Goal: Information Seeking & Learning: Learn about a topic

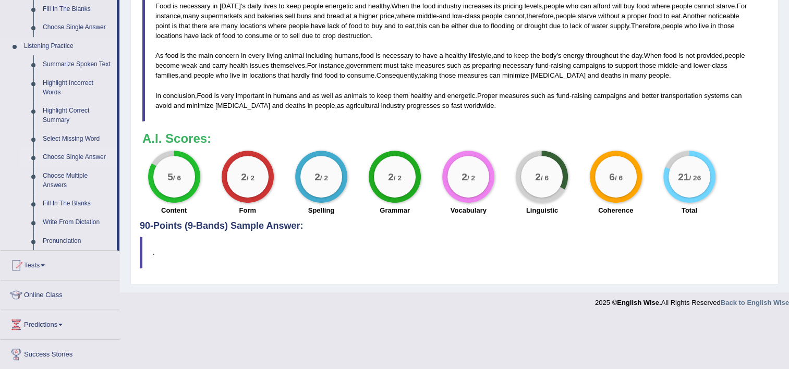
scroll to position [157, 0]
click at [60, 65] on link "Summarize Spoken Text" at bounding box center [77, 64] width 79 height 19
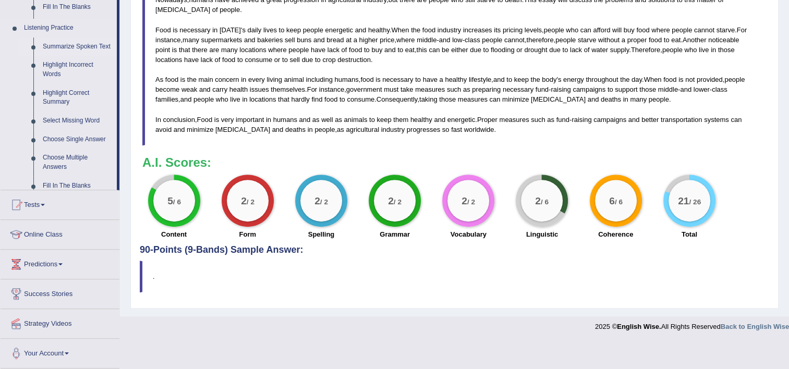
scroll to position [366, 0]
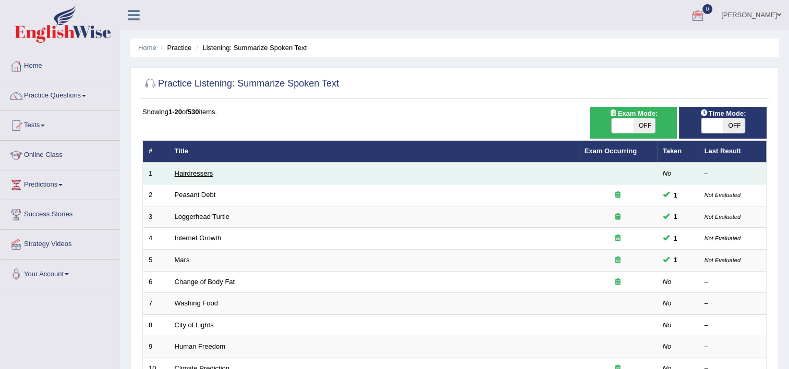
click at [209, 173] on link "Hairdressers" at bounding box center [194, 174] width 39 height 8
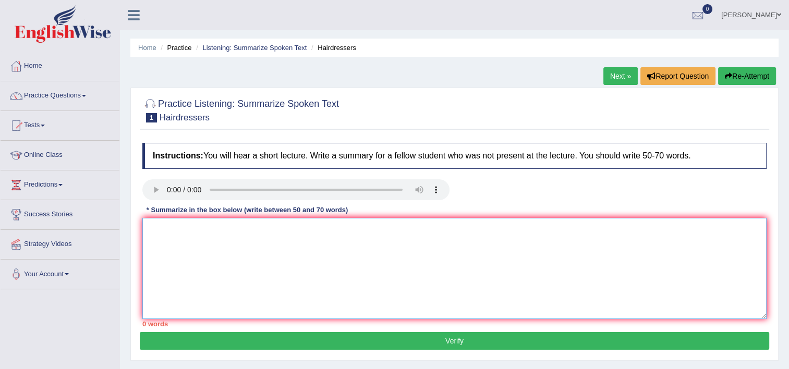
click at [160, 238] on textarea at bounding box center [454, 268] width 624 height 101
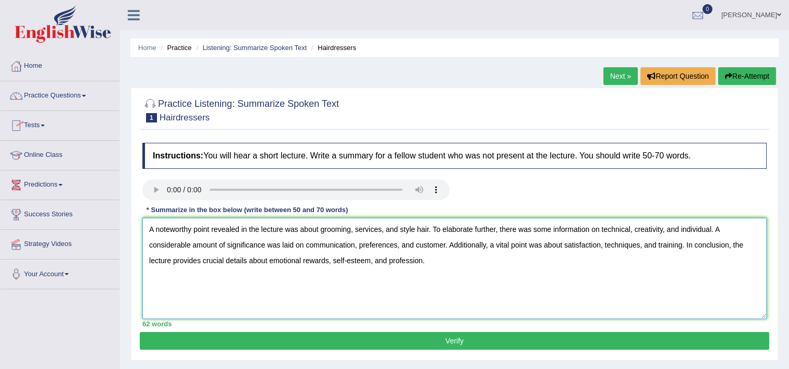
type textarea "A noteworthy point revealed in the lecture was about grooming, services, and st…"
click at [516, 343] on button "Verify" at bounding box center [455, 341] width 630 height 18
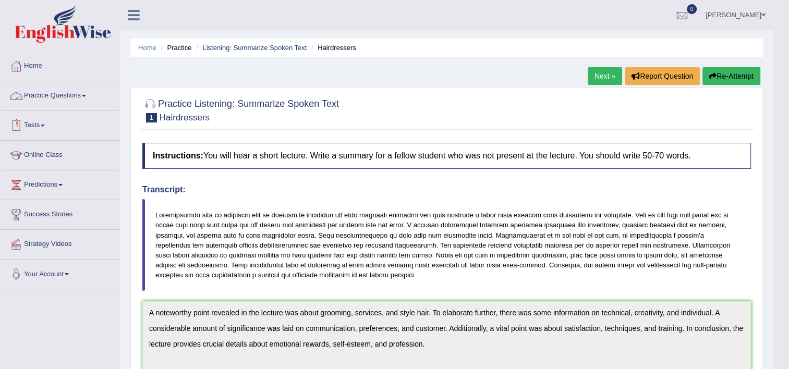
click at [56, 101] on link "Practice Questions" at bounding box center [60, 94] width 119 height 26
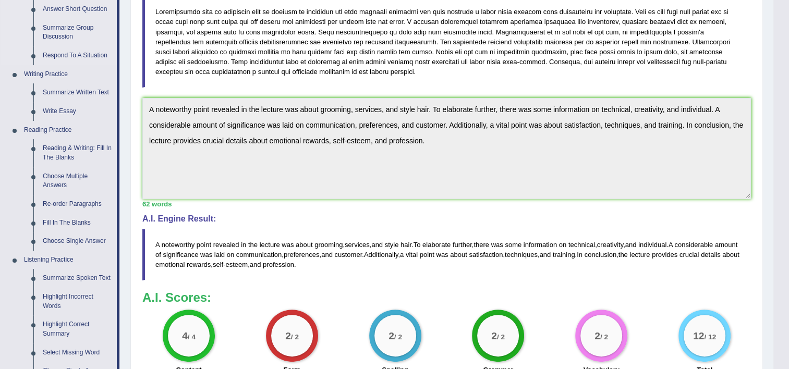
scroll to position [313, 0]
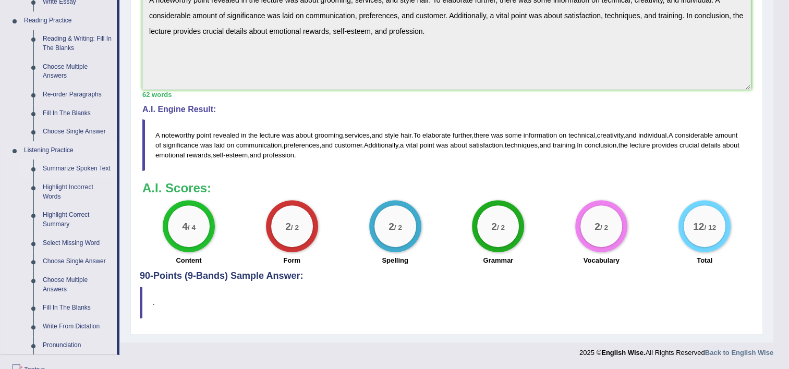
click at [86, 169] on link "Summarize Spoken Text" at bounding box center [77, 169] width 79 height 19
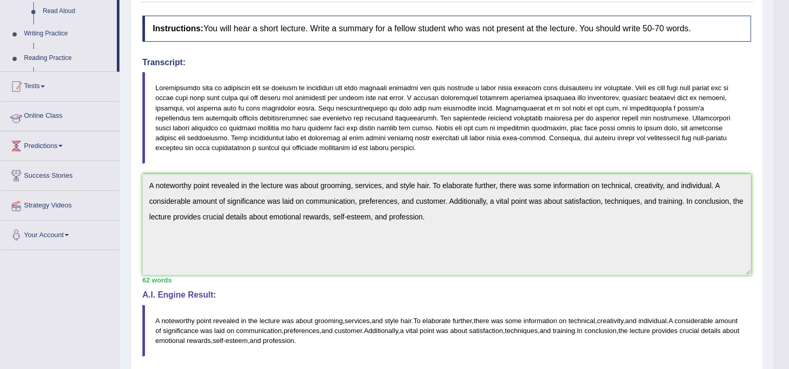
scroll to position [166, 0]
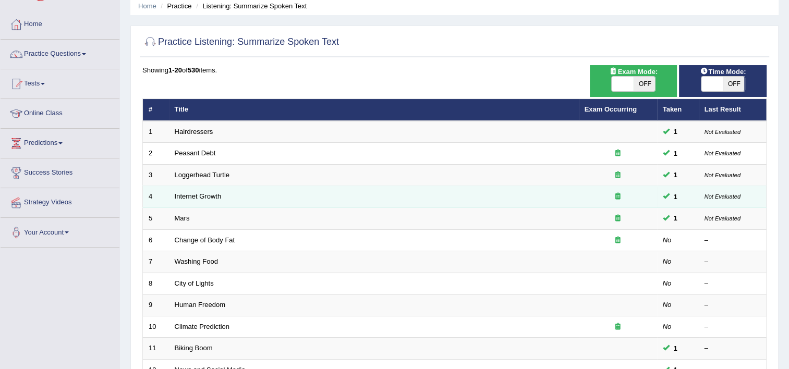
scroll to position [104, 0]
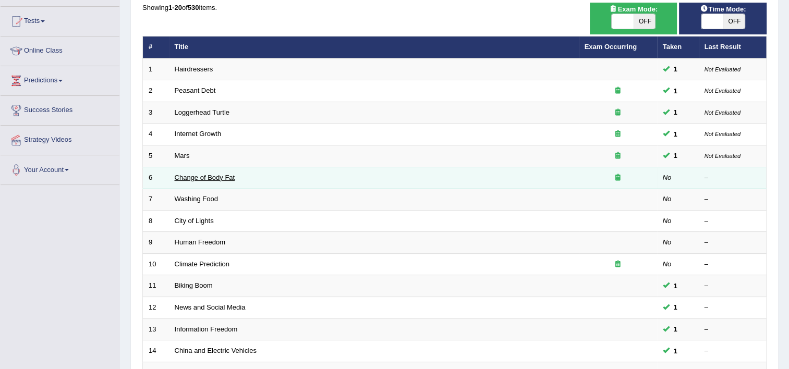
click at [191, 175] on link "Change of Body Fat" at bounding box center [205, 178] width 61 height 8
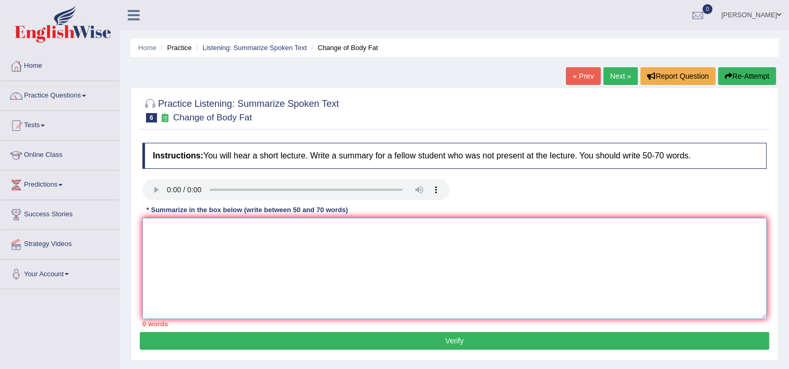
click at [313, 238] on textarea at bounding box center [454, 268] width 624 height 101
click at [180, 265] on textarea at bounding box center [454, 268] width 624 height 101
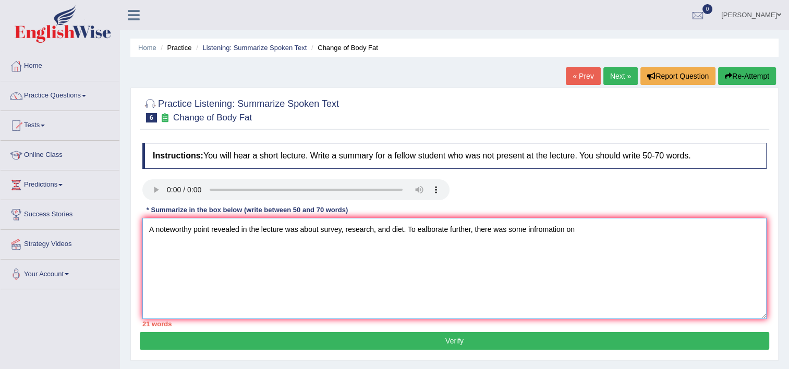
click at [424, 228] on textarea "A noteworthy point revealed in the lecture was about survey, research, and diet…" at bounding box center [454, 268] width 624 height 101
click at [588, 227] on textarea "A noteworthy point revealed in the lecture was about survey, research, and diet…" at bounding box center [454, 268] width 624 height 101
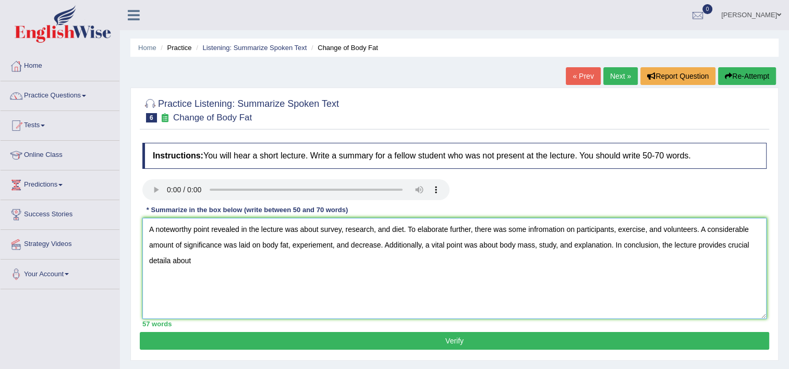
click at [167, 262] on textarea "A noteworthy point revealed in the lecture was about survey, research, and diet…" at bounding box center [454, 268] width 624 height 101
click at [195, 260] on textarea "A noteworthy point revealed in the lecture was about survey, research, and diet…" at bounding box center [454, 268] width 624 height 101
type textarea "A noteworthy point revealed in the lecture was about survey, research, and diet…"
click at [475, 343] on button "Verify" at bounding box center [455, 341] width 630 height 18
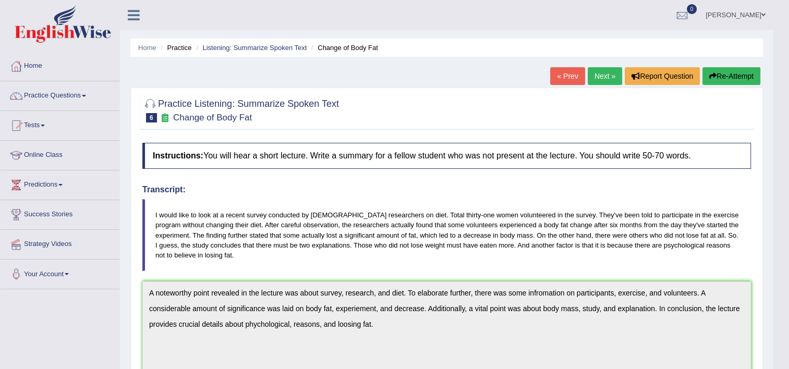
click at [609, 72] on link "Next »" at bounding box center [605, 76] width 34 height 18
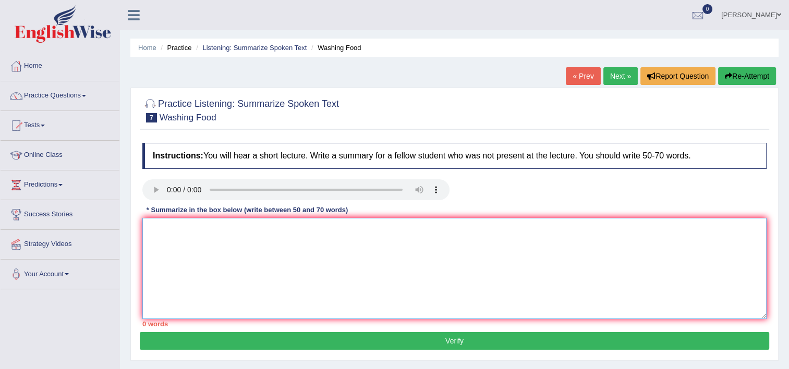
click at [178, 262] on textarea at bounding box center [454, 268] width 624 height 101
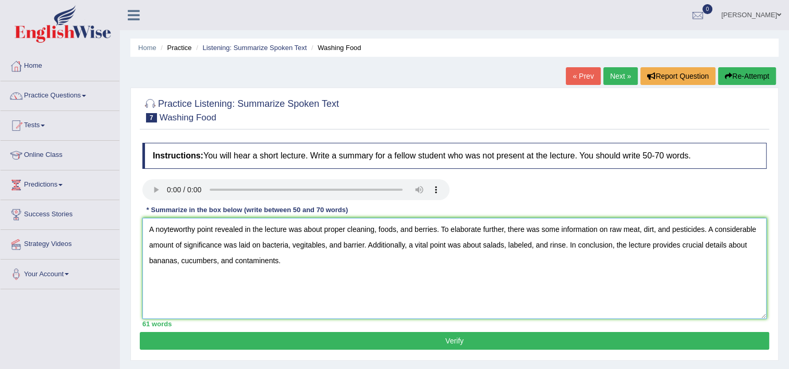
type textarea "A noyteworthy point revealed in the lecture was about proper cleaning, foods, a…"
click at [579, 345] on button "Verify" at bounding box center [455, 341] width 630 height 18
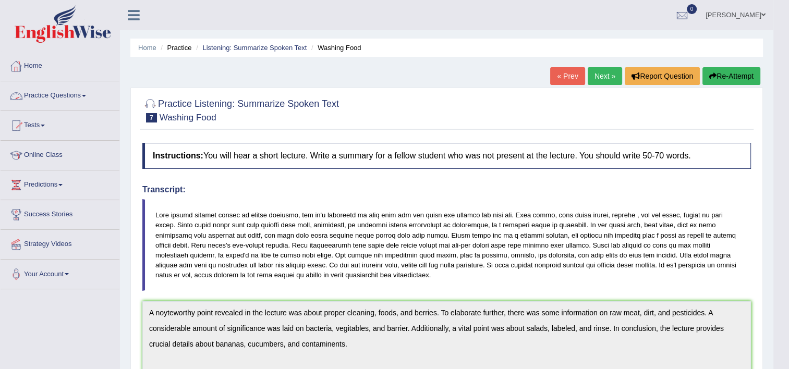
click at [40, 88] on link "Practice Questions" at bounding box center [60, 94] width 119 height 26
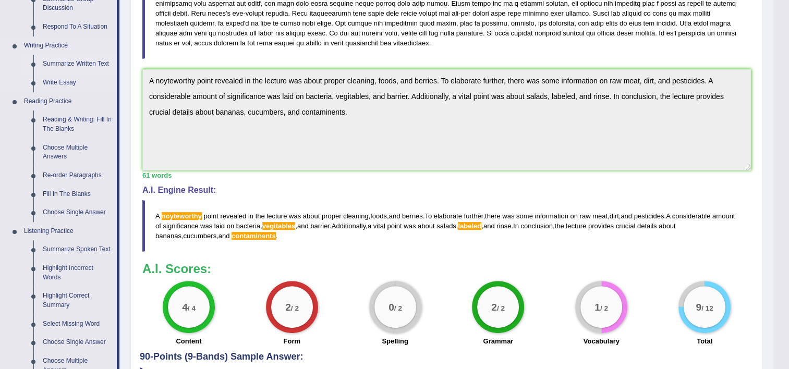
scroll to position [313, 0]
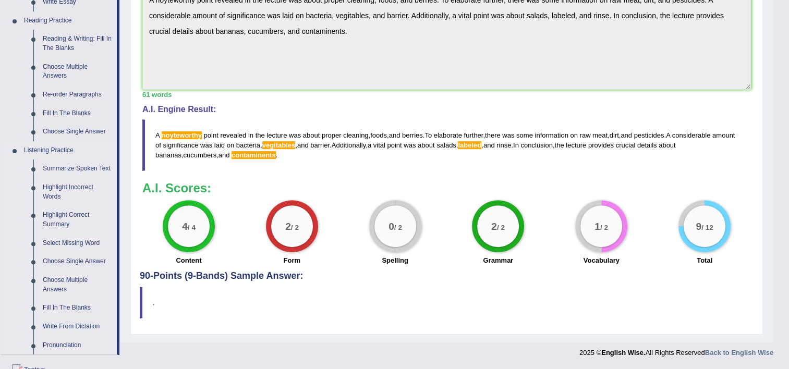
click at [71, 183] on link "Highlight Incorrect Words" at bounding box center [77, 192] width 79 height 28
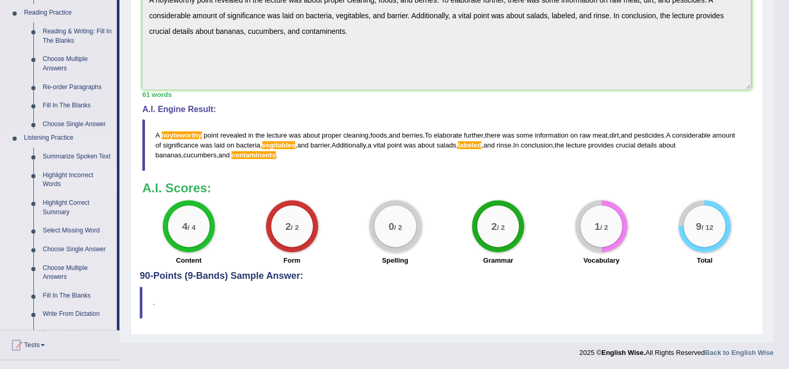
scroll to position [311, 0]
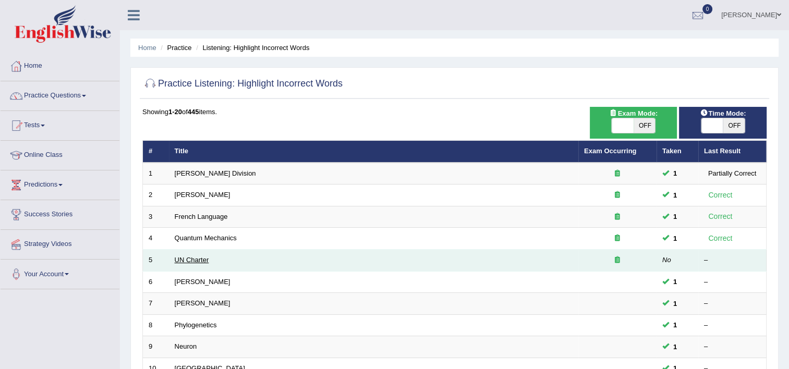
click at [178, 259] on link "UN Charter" at bounding box center [192, 260] width 34 height 8
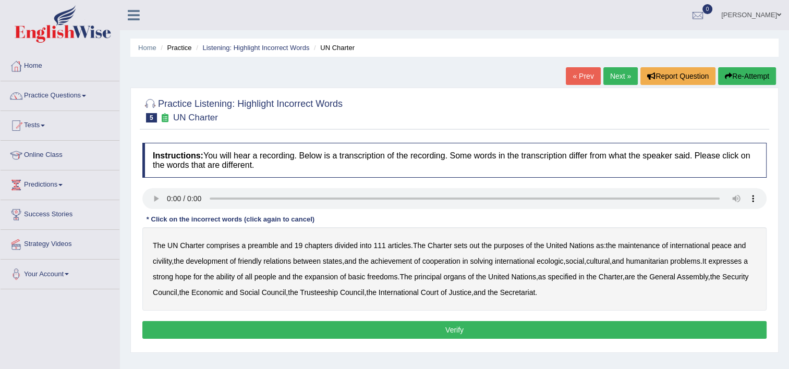
click at [478, 245] on b "out" at bounding box center [475, 246] width 10 height 8
click at [163, 259] on b "civility" at bounding box center [162, 261] width 19 height 8
click at [563, 262] on b "ecologic" at bounding box center [550, 261] width 27 height 8
click at [235, 275] on b "ability" at bounding box center [225, 277] width 19 height 8
click at [495, 331] on button "Verify" at bounding box center [454, 330] width 624 height 18
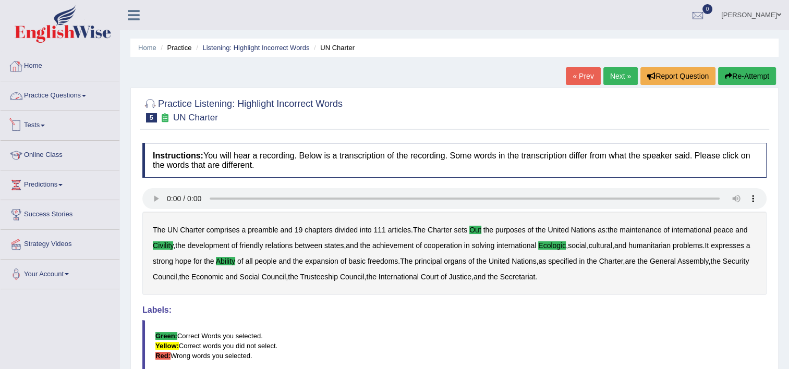
click at [76, 94] on link "Practice Questions" at bounding box center [60, 94] width 119 height 26
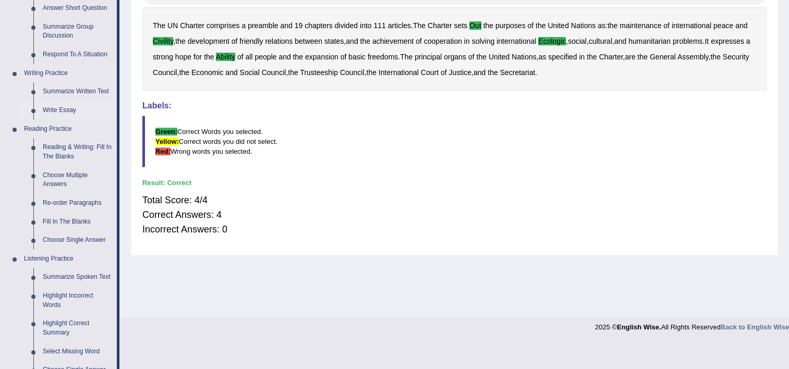
scroll to position [365, 0]
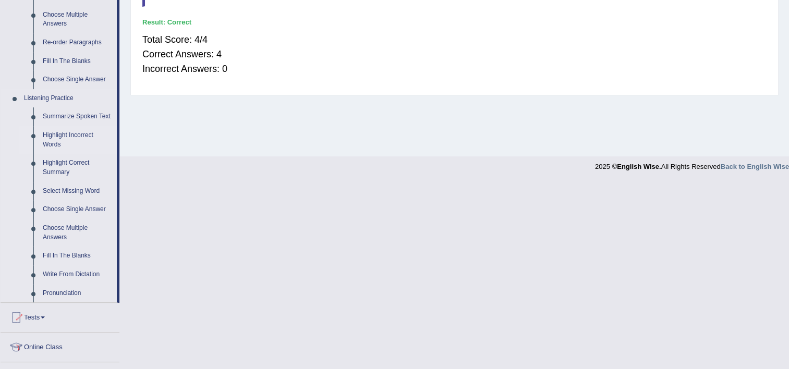
click at [76, 134] on link "Highlight Incorrect Words" at bounding box center [77, 140] width 79 height 28
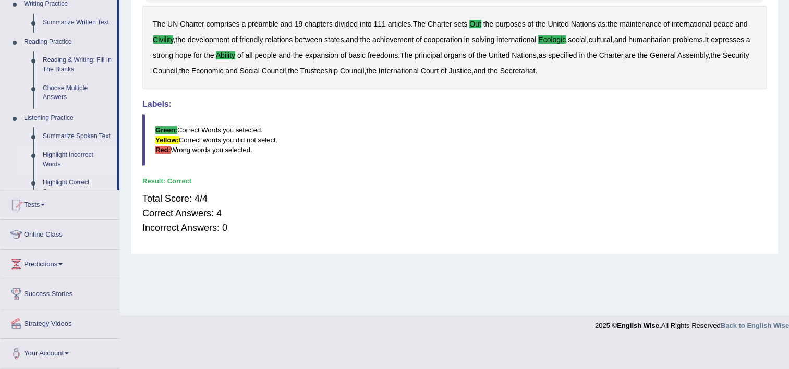
scroll to position [178, 0]
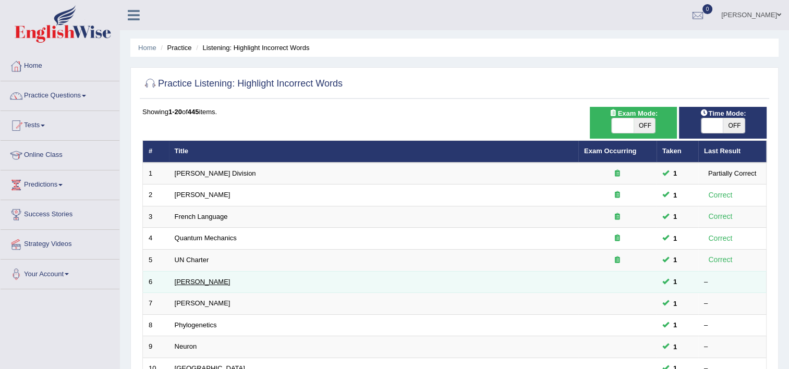
click at [182, 278] on link "[PERSON_NAME]" at bounding box center [203, 282] width 56 height 8
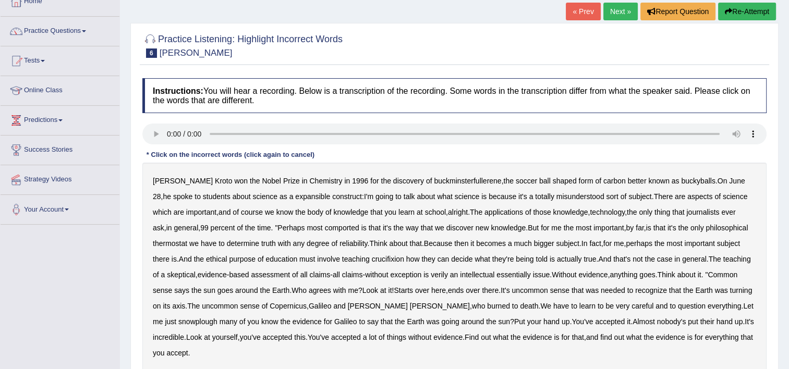
scroll to position [104, 0]
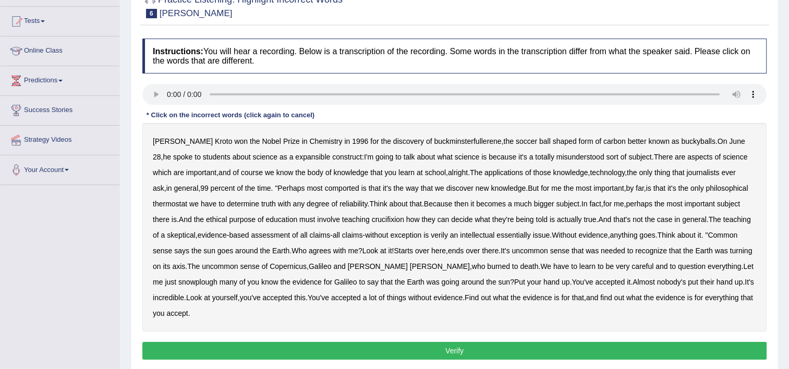
click at [295, 158] on b "expansible" at bounding box center [312, 157] width 35 height 8
click at [325, 191] on b "comported" at bounding box center [342, 188] width 34 height 8
click at [165, 206] on b "thermostat" at bounding box center [170, 204] width 34 height 8
click at [387, 222] on b "crucifixion" at bounding box center [388, 219] width 32 height 8
click at [448, 236] on b "verily" at bounding box center [439, 235] width 17 height 8
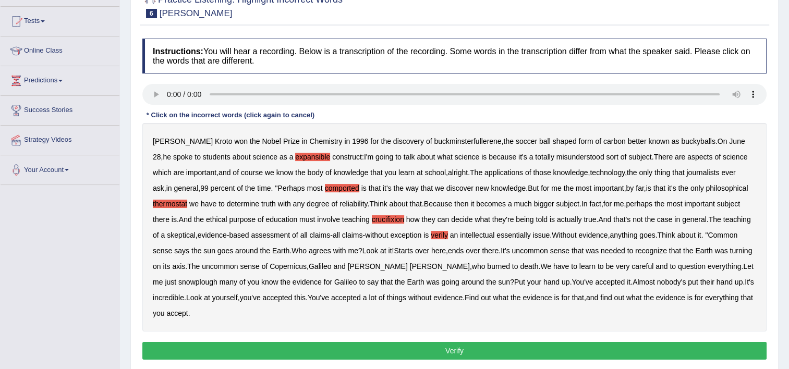
click at [526, 234] on b "essentially" at bounding box center [514, 235] width 34 height 8
click at [218, 278] on b "snowplough" at bounding box center [197, 282] width 39 height 8
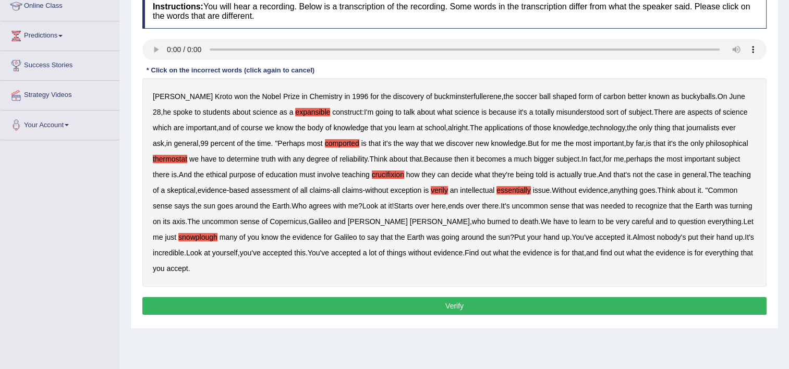
scroll to position [178, 0]
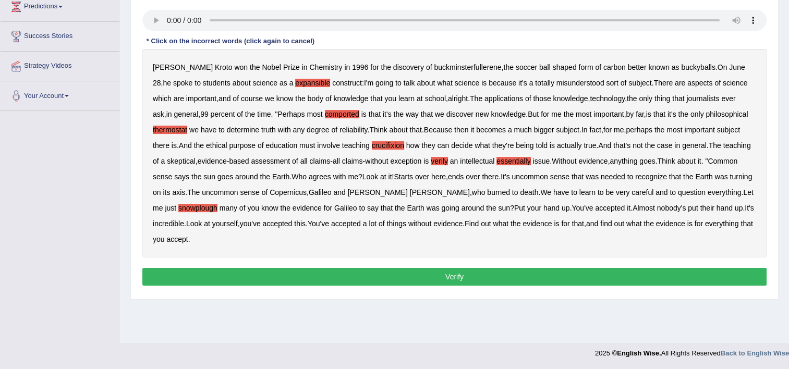
drag, startPoint x: 666, startPoint y: 259, endPoint x: 684, endPoint y: 251, distance: 19.9
click at [680, 268] on button "Verify" at bounding box center [454, 277] width 624 height 18
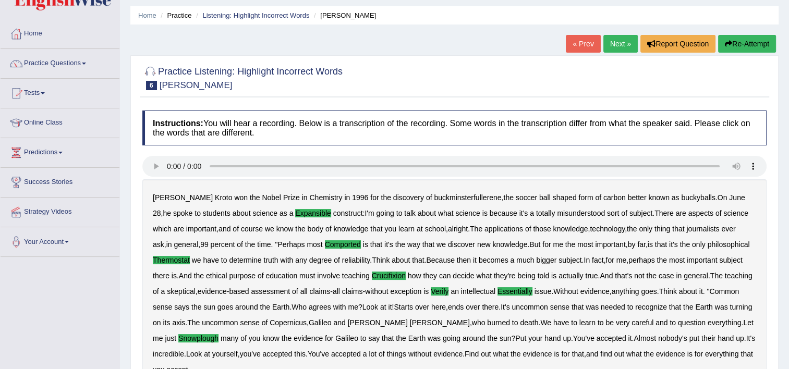
scroll to position [22, 0]
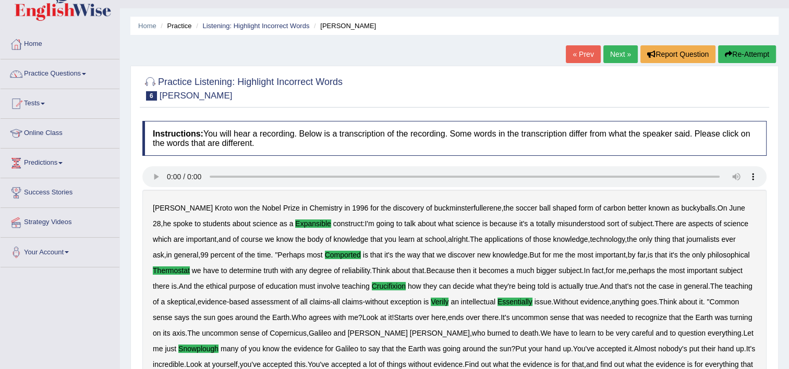
click at [615, 53] on link "Next »" at bounding box center [621, 54] width 34 height 18
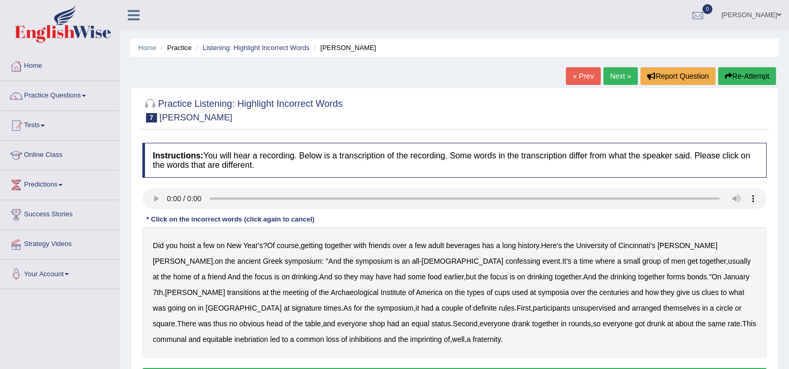
click at [506, 262] on b "confessing" at bounding box center [523, 261] width 35 height 8
click at [260, 288] on b "transitions" at bounding box center [243, 292] width 33 height 8
click at [322, 304] on b "signature" at bounding box center [307, 308] width 30 height 8
click at [572, 305] on b "unsupervised" at bounding box center [593, 308] width 43 height 8
click at [369, 326] on b "shop" at bounding box center [377, 324] width 16 height 8
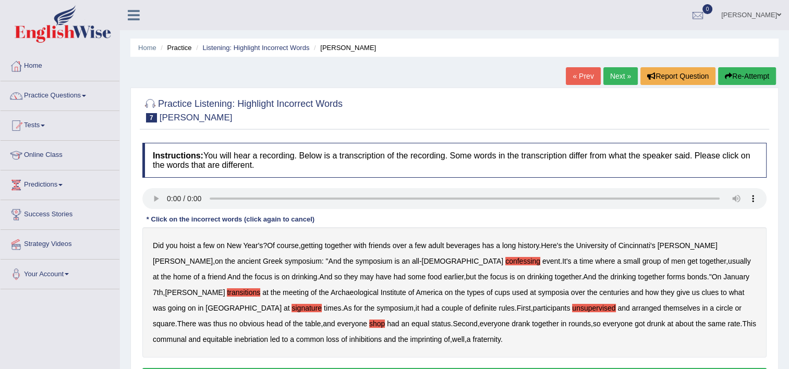
click at [411, 339] on b "imprinting" at bounding box center [427, 339] width 32 height 8
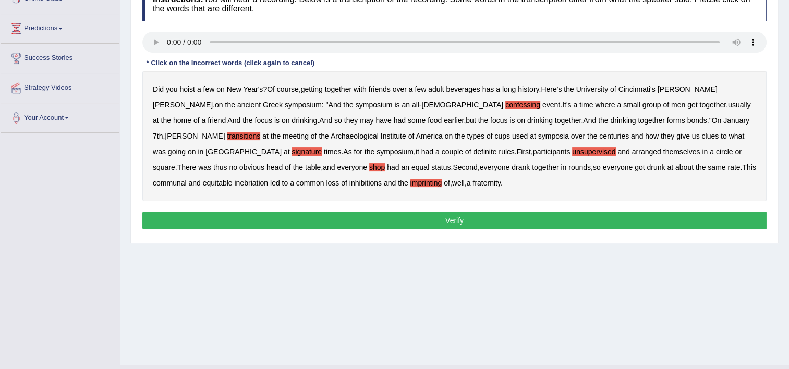
click at [404, 223] on button "Verify" at bounding box center [454, 221] width 624 height 18
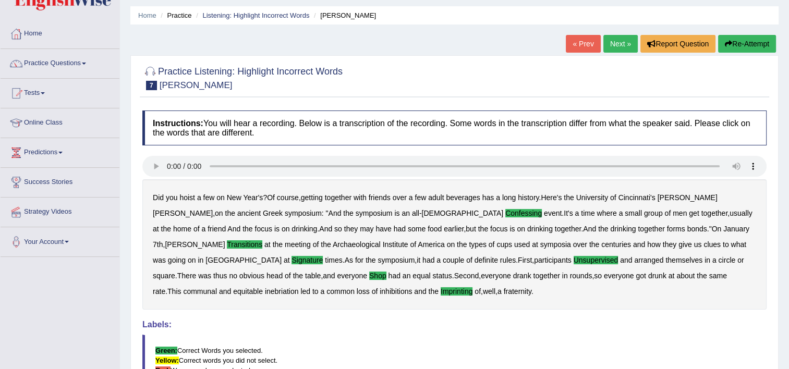
scroll to position [0, 0]
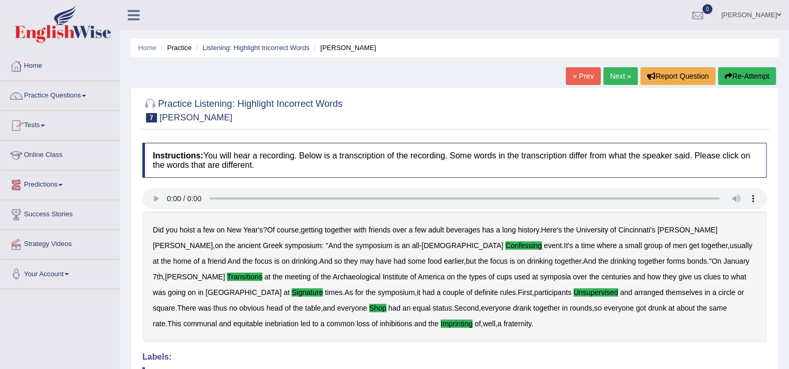
click at [617, 75] on link "Next »" at bounding box center [621, 76] width 34 height 18
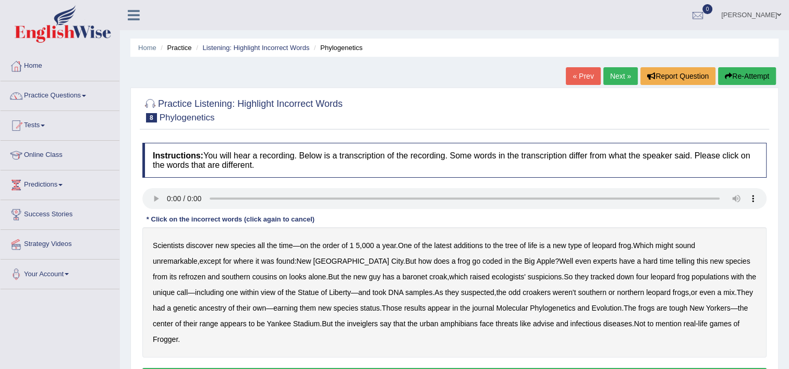
click at [483, 262] on b "coded" at bounding box center [493, 261] width 20 height 8
click at [206, 273] on b "refrozen" at bounding box center [192, 277] width 27 height 8
click at [347, 324] on b "inveiglers" at bounding box center [362, 324] width 31 height 8
click at [533, 322] on b "advise" at bounding box center [543, 324] width 21 height 8
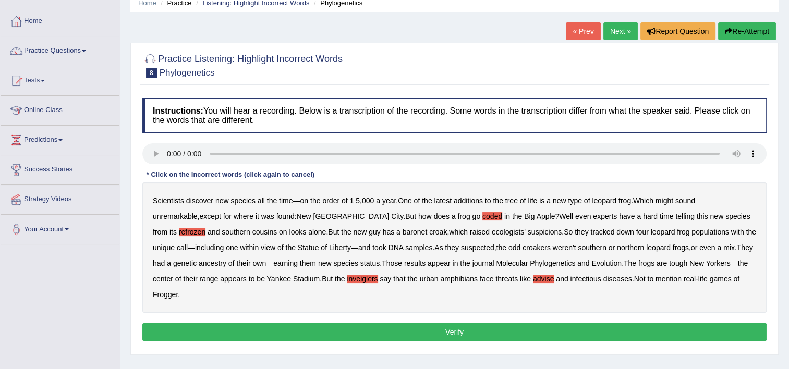
scroll to position [52, 0]
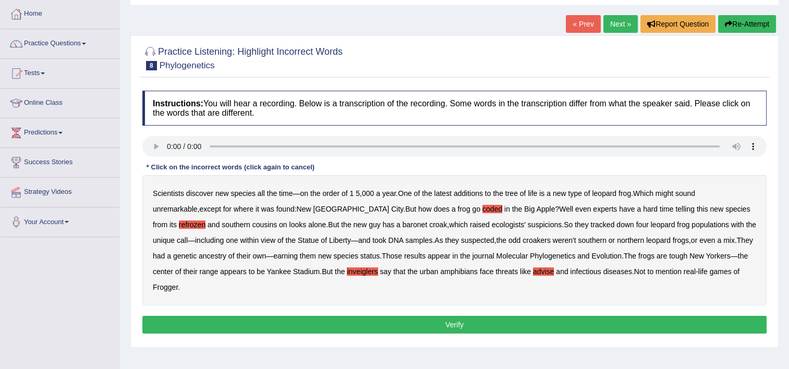
click at [571, 316] on button "Verify" at bounding box center [454, 325] width 624 height 18
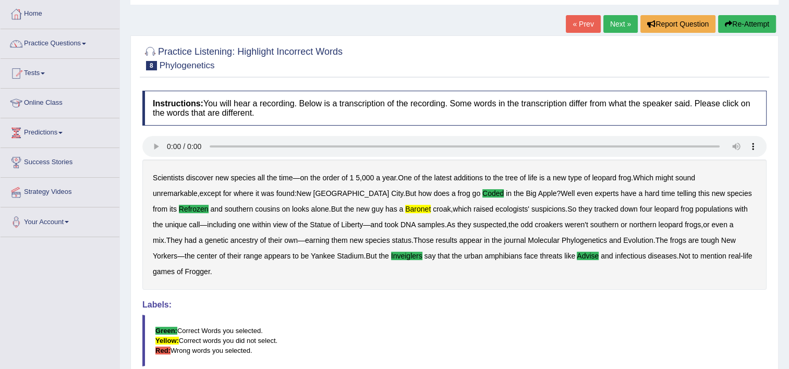
click at [405, 205] on b "baronet" at bounding box center [418, 209] width 26 height 8
click at [621, 27] on link "Next »" at bounding box center [621, 24] width 34 height 18
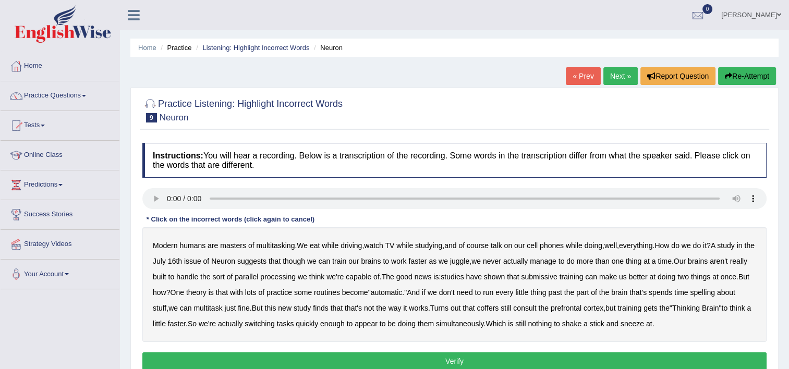
click at [557, 279] on b "submissive" at bounding box center [539, 277] width 36 height 8
click at [715, 294] on b "spelling" at bounding box center [702, 292] width 25 height 8
click at [499, 308] on b "coffers" at bounding box center [488, 308] width 22 height 8
click at [513, 360] on button "Verify" at bounding box center [454, 362] width 624 height 18
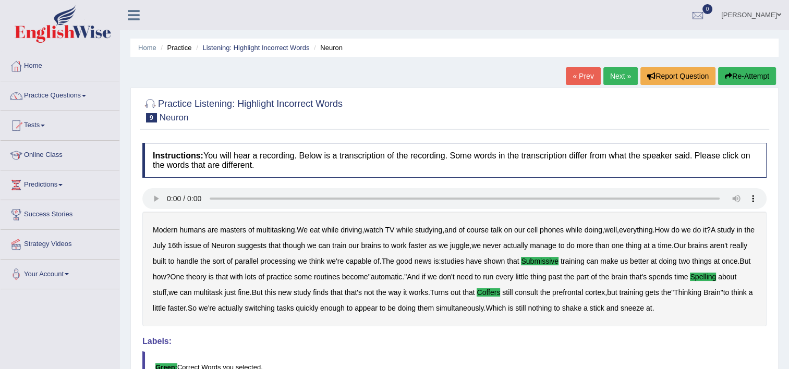
click at [626, 74] on link "Next »" at bounding box center [621, 76] width 34 height 18
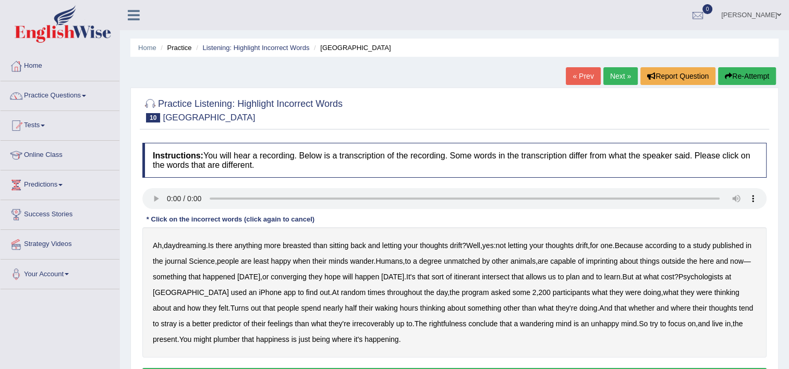
click at [298, 243] on b "breasted" at bounding box center [297, 246] width 28 height 8
click at [618, 260] on b "imprinting" at bounding box center [602, 261] width 32 height 8
click at [307, 276] on b "converging" at bounding box center [289, 277] width 36 height 8
click at [510, 279] on b "intersect" at bounding box center [496, 277] width 28 height 8
click at [394, 322] on b "irrecoverably" at bounding box center [374, 324] width 42 height 8
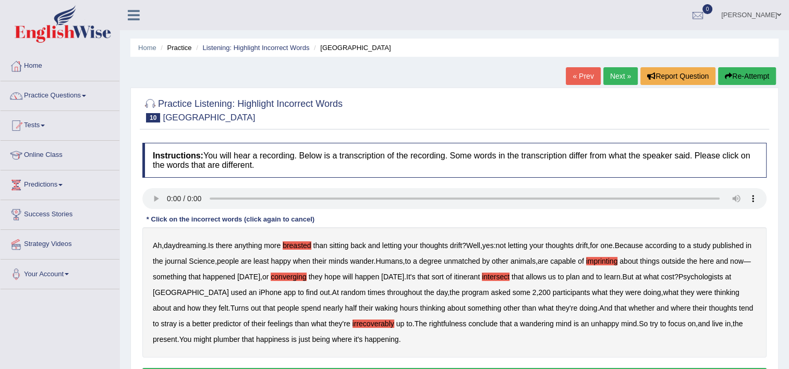
click at [467, 321] on b "rightfulness" at bounding box center [448, 324] width 38 height 8
click at [236, 336] on b "plumber" at bounding box center [226, 339] width 27 height 8
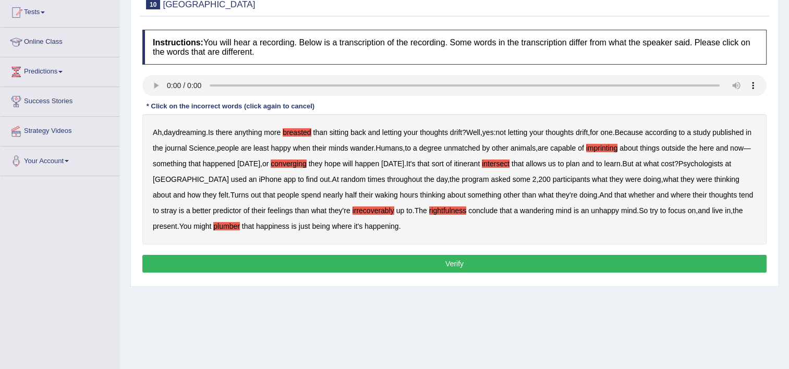
scroll to position [157, 0]
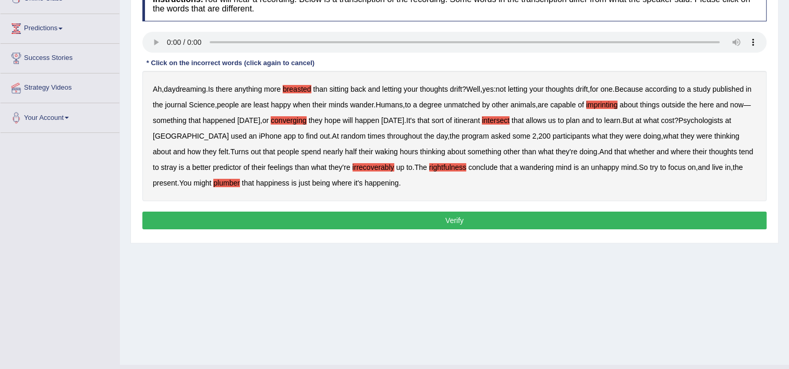
click at [501, 225] on button "Verify" at bounding box center [454, 221] width 624 height 18
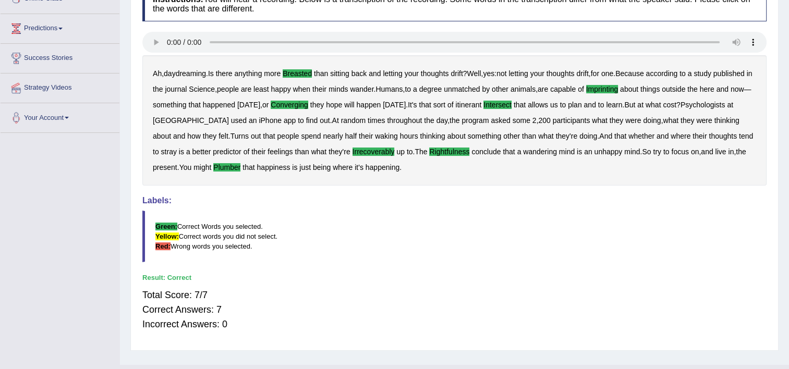
scroll to position [0, 0]
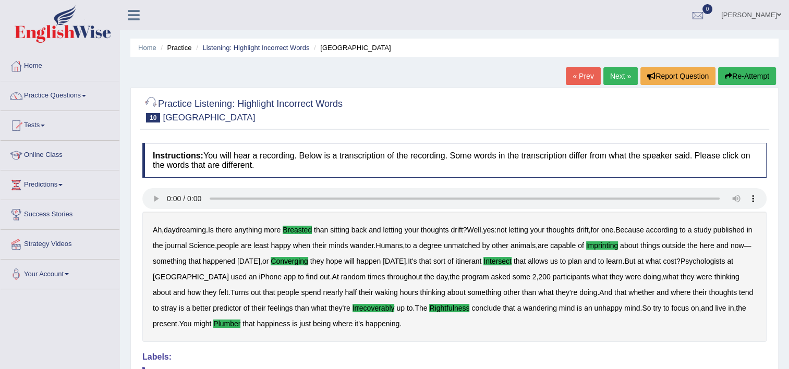
click at [85, 94] on link "Practice Questions" at bounding box center [60, 94] width 119 height 26
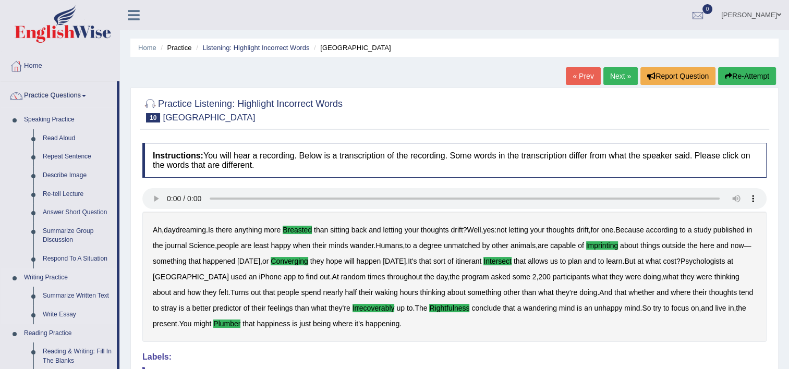
scroll to position [209, 0]
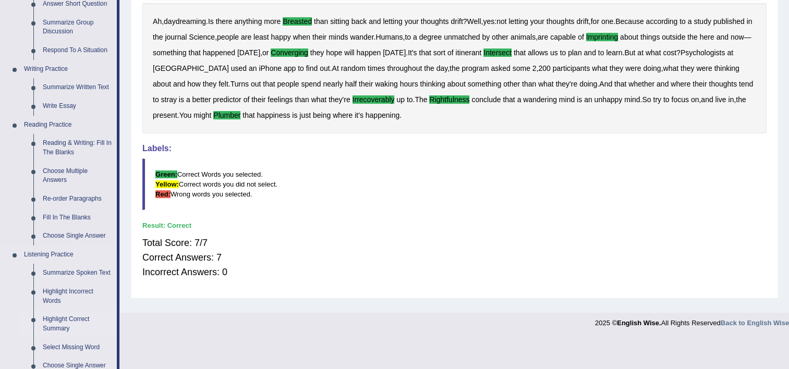
click at [75, 317] on link "Highlight Correct Summary" at bounding box center [77, 324] width 79 height 28
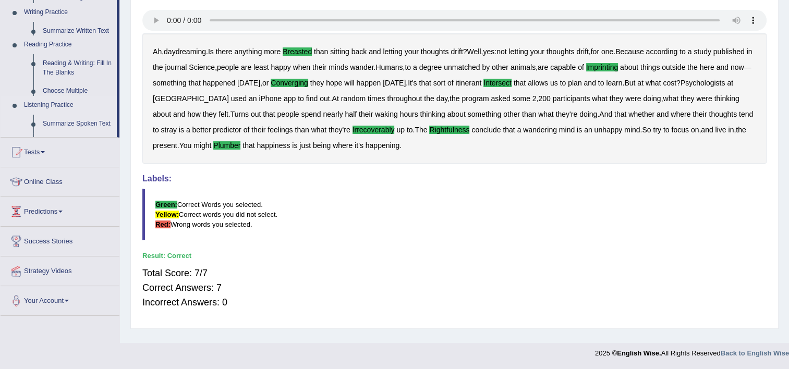
scroll to position [178, 0]
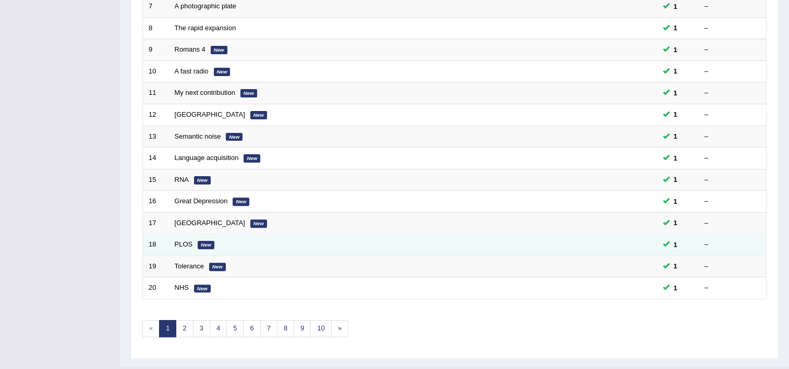
scroll to position [318, 0]
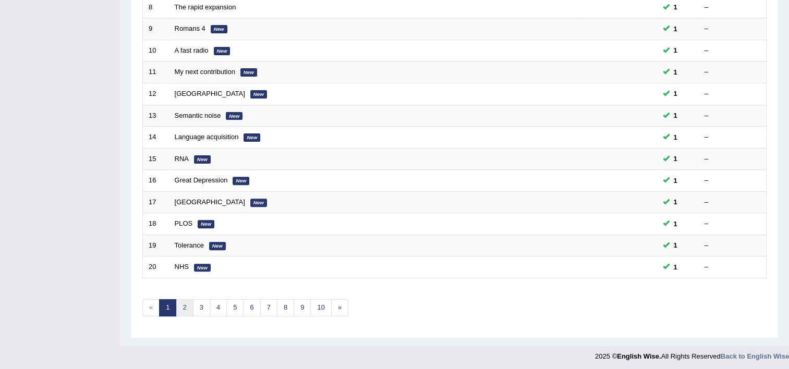
click at [190, 300] on link "2" at bounding box center [184, 307] width 17 height 17
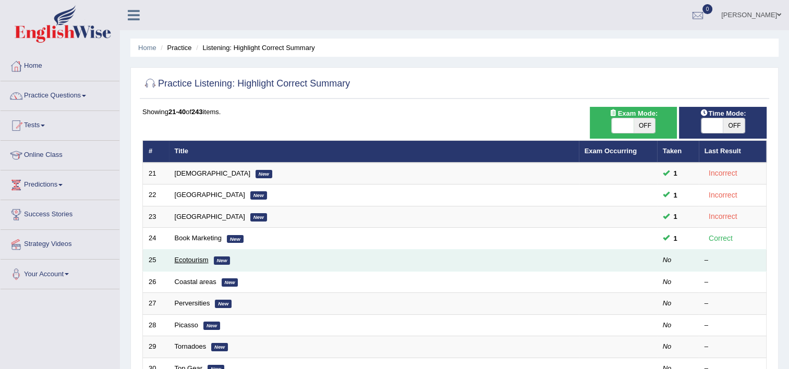
click at [187, 258] on link "Ecotourism" at bounding box center [192, 260] width 34 height 8
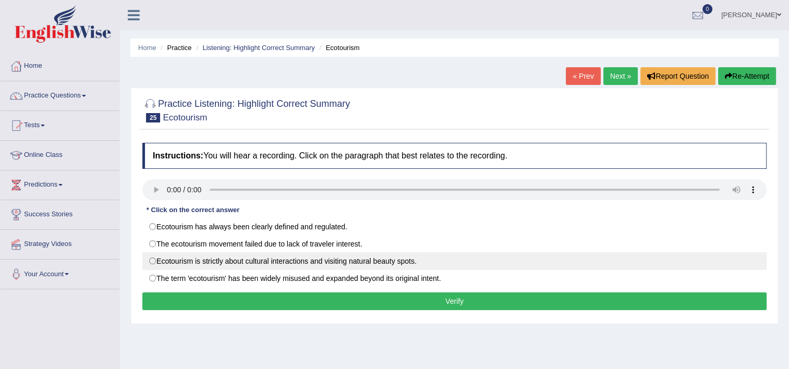
click at [384, 259] on label "Ecotourism is strictly about cultural interactions and visiting natural beauty …" at bounding box center [454, 261] width 624 height 18
radio input "true"
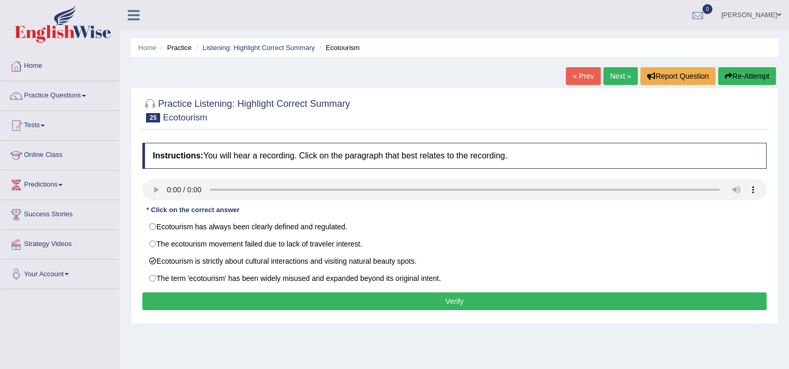
click at [449, 306] on button "Verify" at bounding box center [454, 302] width 624 height 18
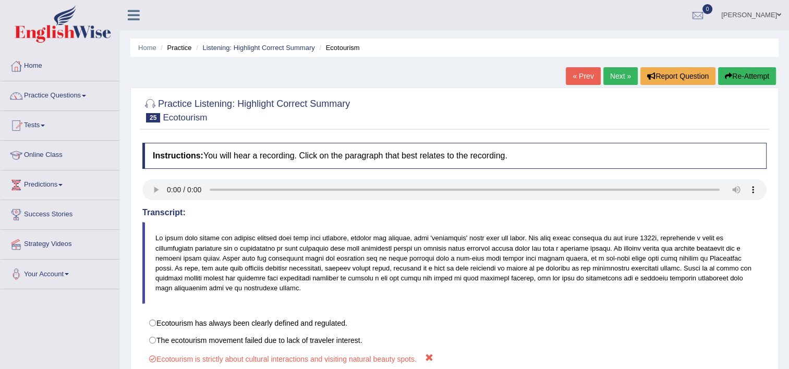
click at [617, 70] on link "Next »" at bounding box center [621, 76] width 34 height 18
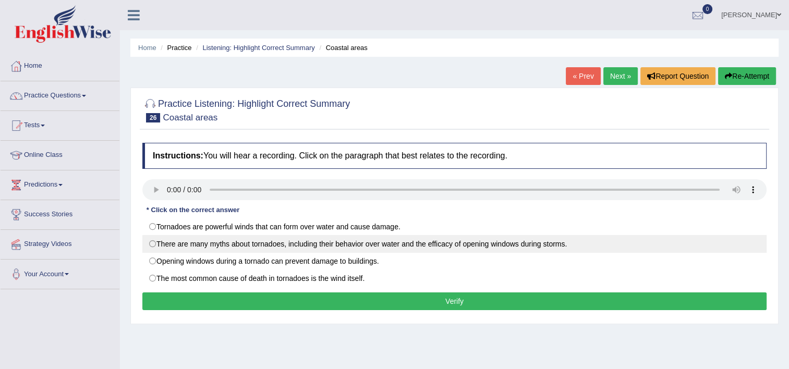
click at [320, 248] on label "There are many myths about tornadoes, including their behavior over water and t…" at bounding box center [454, 244] width 624 height 18
radio input "true"
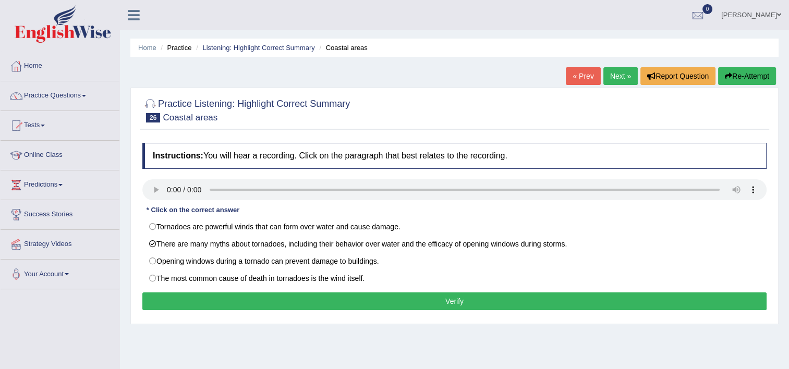
click at [272, 308] on button "Verify" at bounding box center [454, 302] width 624 height 18
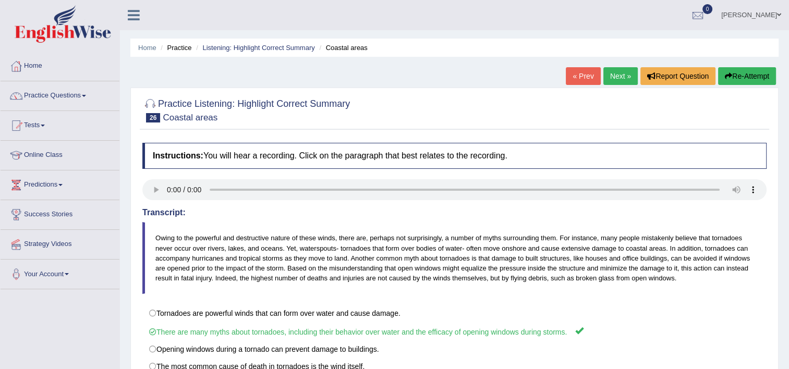
click at [624, 77] on link "Next »" at bounding box center [621, 76] width 34 height 18
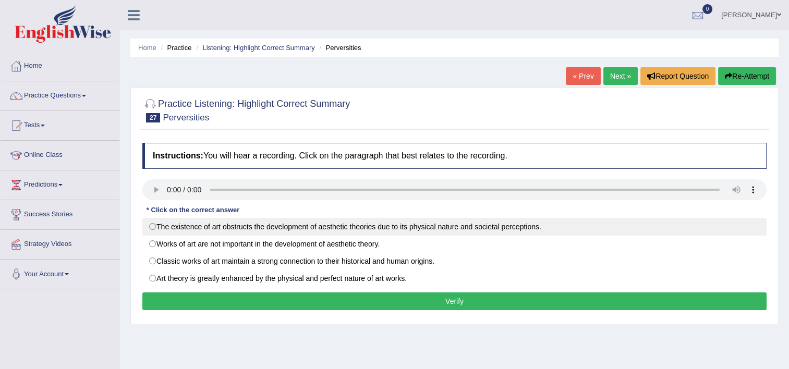
click at [427, 223] on label "The existence of art obstructs the development of aesthetic theories due to its…" at bounding box center [454, 227] width 624 height 18
radio input "true"
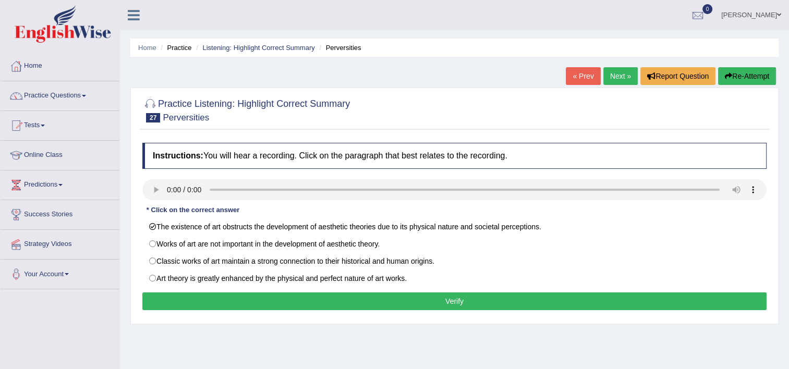
click at [423, 300] on button "Verify" at bounding box center [454, 302] width 624 height 18
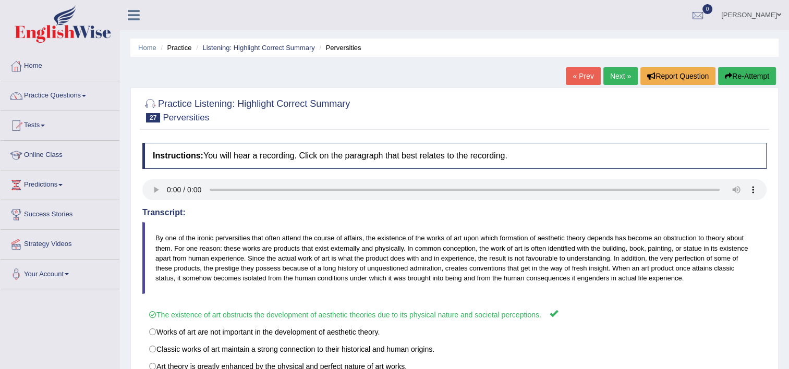
click at [622, 84] on link "Next »" at bounding box center [621, 76] width 34 height 18
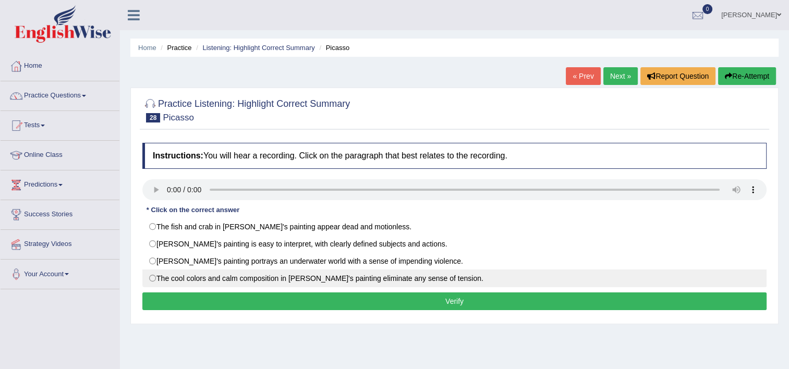
click at [218, 274] on label "The cool colors and calm composition in [PERSON_NAME]'s painting eliminate any …" at bounding box center [454, 279] width 624 height 18
radio input "true"
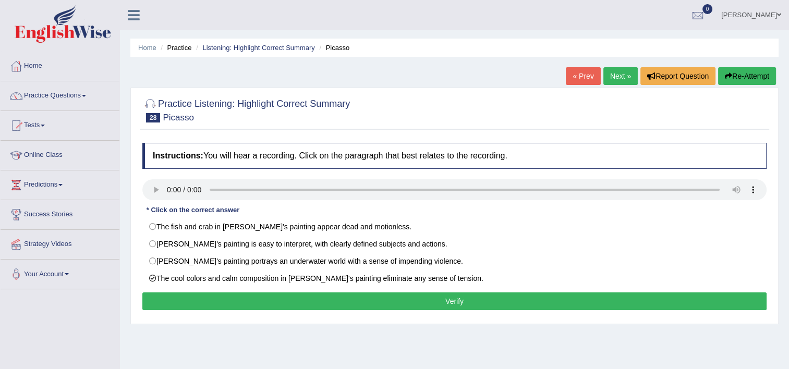
click at [333, 305] on button "Verify" at bounding box center [454, 302] width 624 height 18
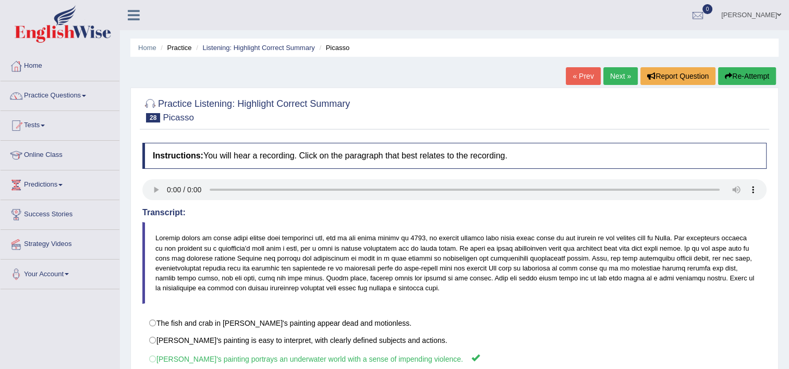
scroll to position [52, 0]
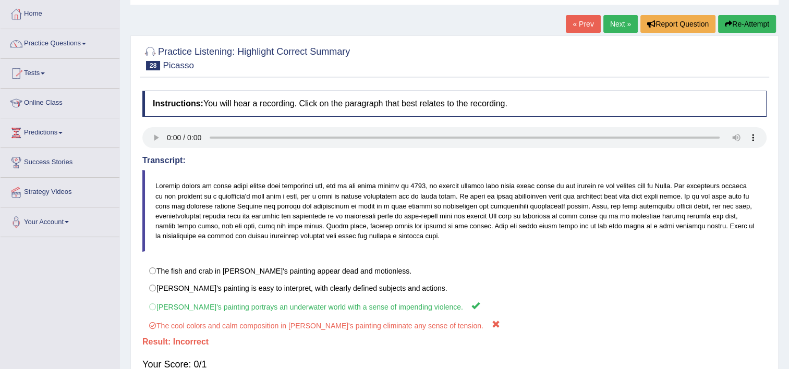
click at [624, 28] on link "Next »" at bounding box center [621, 24] width 34 height 18
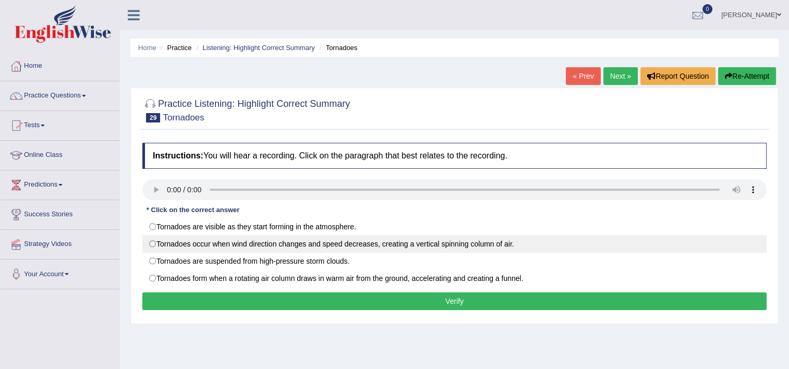
click at [360, 242] on label "Tornadoes occur when wind direction changes and speed decreases, creating a ver…" at bounding box center [454, 244] width 624 height 18
radio input "true"
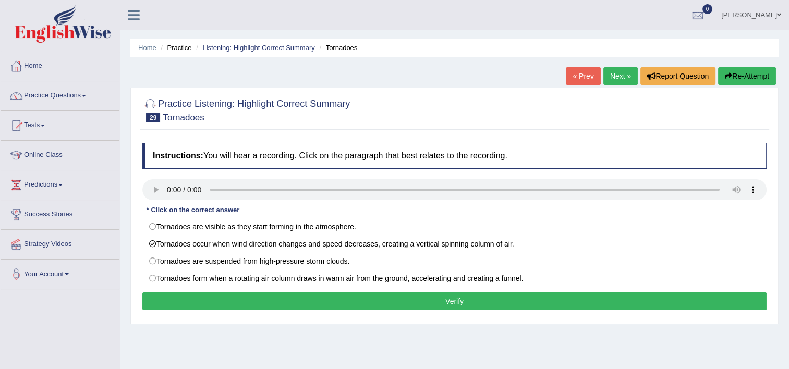
click at [374, 304] on button "Verify" at bounding box center [454, 302] width 624 height 18
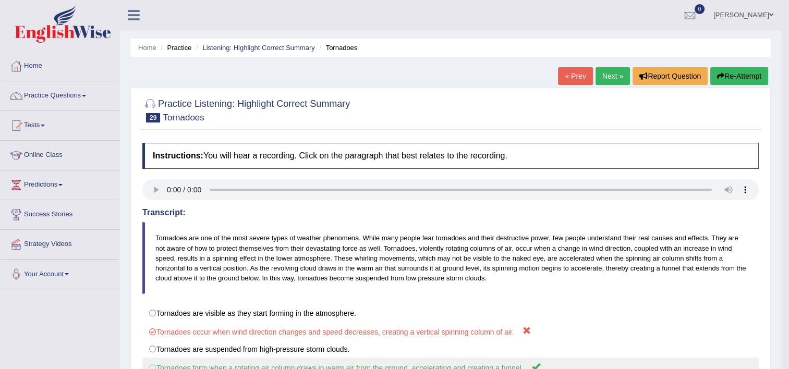
scroll to position [104, 0]
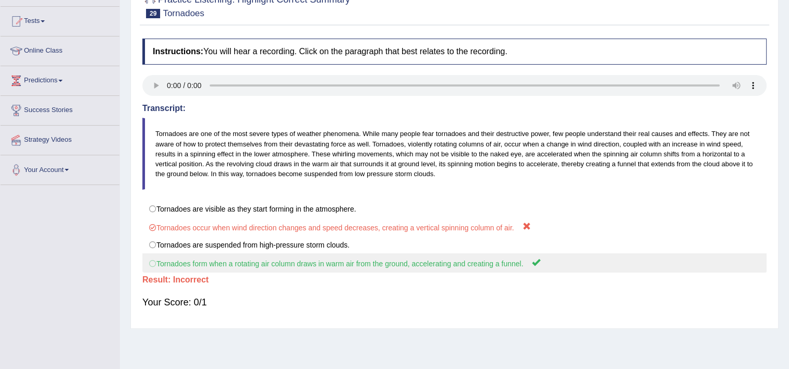
click at [432, 271] on label "Tornadoes form when a rotating air column draws in warm air from the ground, ac…" at bounding box center [454, 263] width 624 height 19
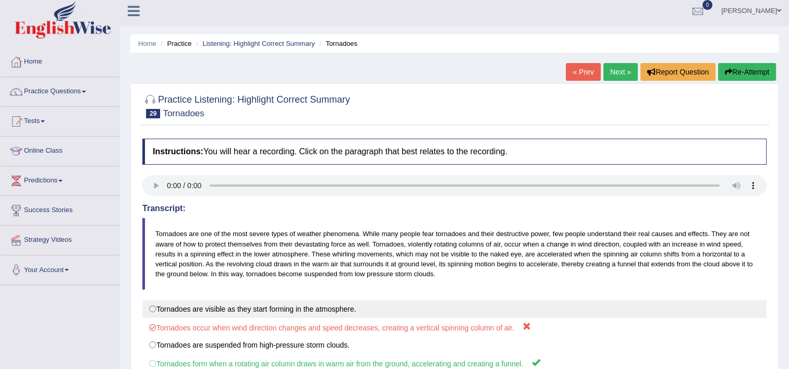
scroll to position [0, 0]
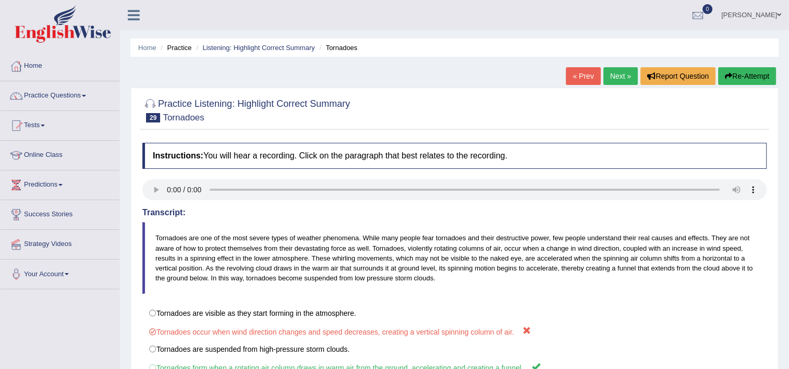
drag, startPoint x: 624, startPoint y: 77, endPoint x: 629, endPoint y: 76, distance: 5.3
click at [624, 77] on link "Next »" at bounding box center [621, 76] width 34 height 18
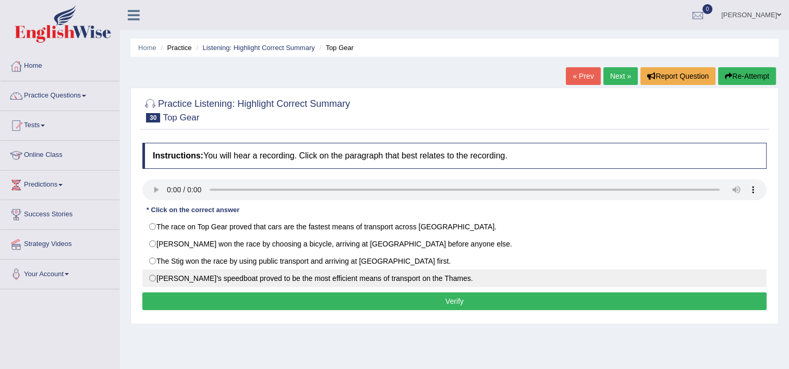
click at [342, 278] on label "[PERSON_NAME]'s speedboat proved to be the most efficient means of transport on…" at bounding box center [454, 279] width 624 height 18
radio input "true"
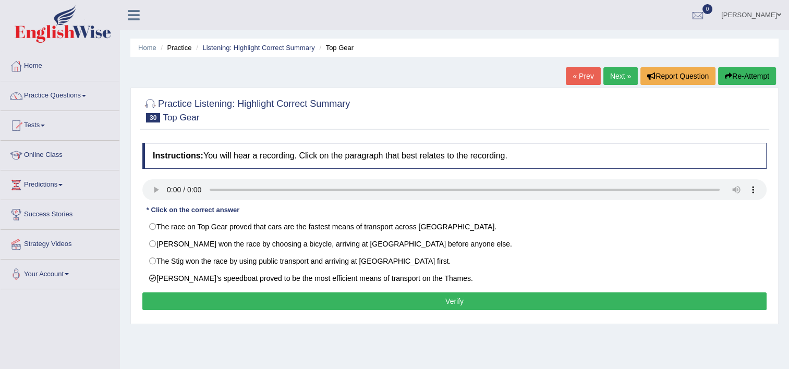
click at [420, 305] on button "Verify" at bounding box center [454, 302] width 624 height 18
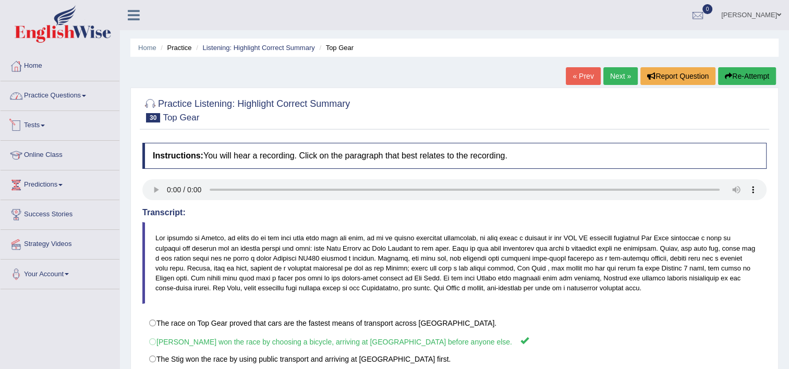
click at [94, 100] on link "Practice Questions" at bounding box center [60, 94] width 119 height 26
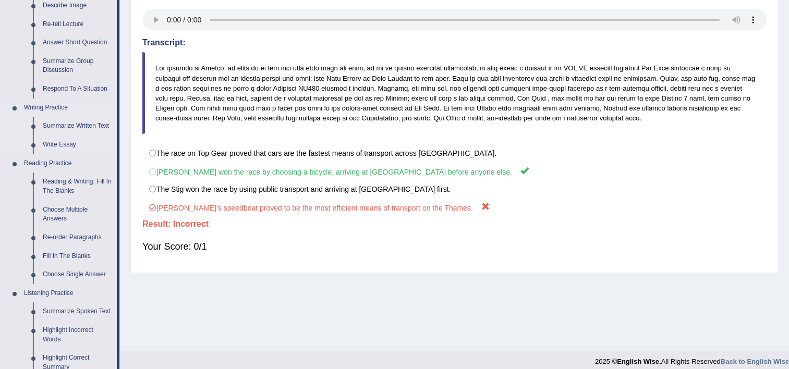
scroll to position [261, 0]
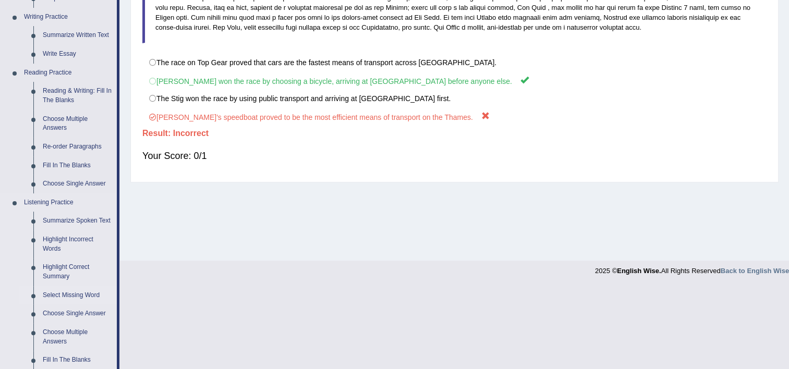
click at [63, 296] on link "Select Missing Word" at bounding box center [77, 295] width 79 height 19
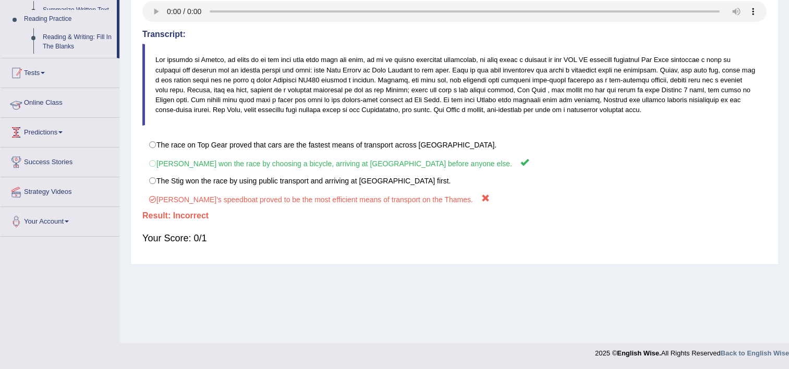
scroll to position [178, 0]
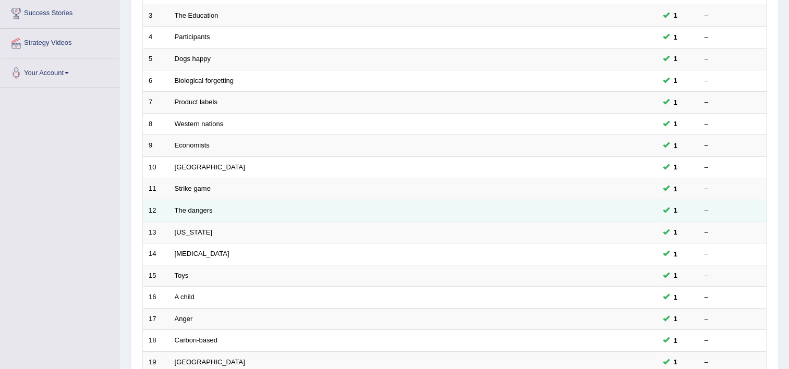
scroll to position [313, 0]
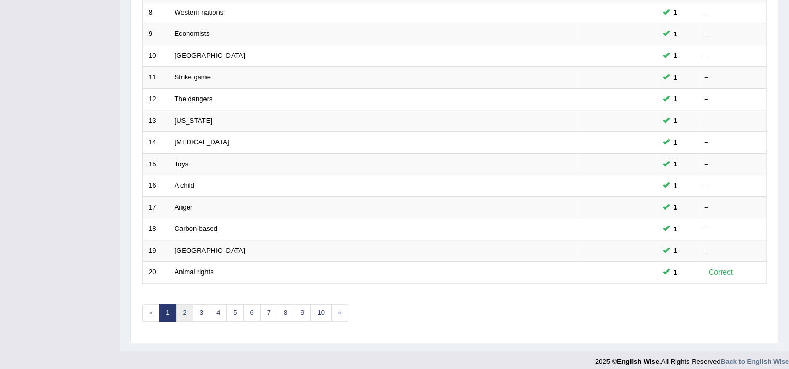
click at [184, 306] on link "2" at bounding box center [184, 313] width 17 height 17
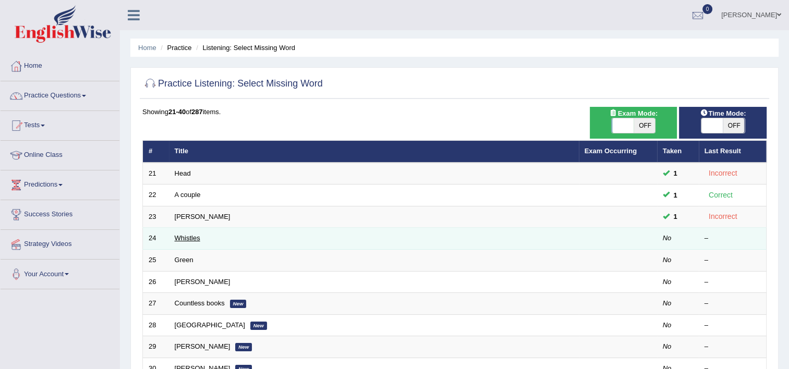
click at [196, 237] on link "Whistles" at bounding box center [188, 238] width 26 height 8
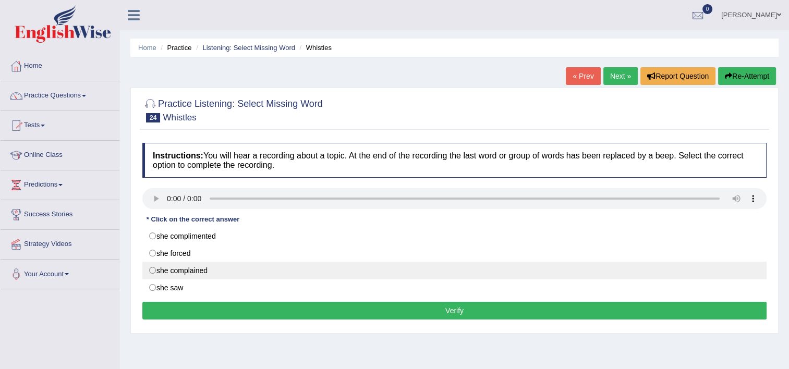
click at [226, 268] on label "she complained" at bounding box center [454, 271] width 624 height 18
radio input "true"
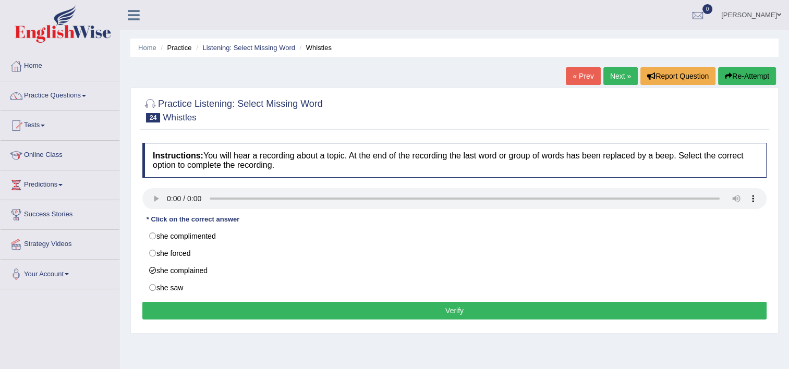
click at [298, 311] on button "Verify" at bounding box center [454, 311] width 624 height 18
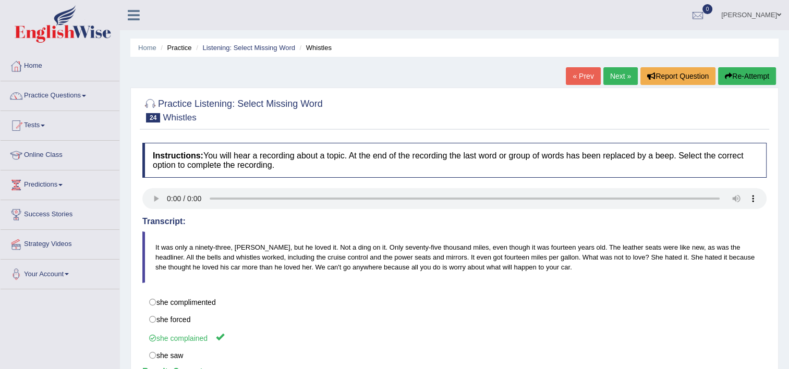
click at [617, 78] on link "Next »" at bounding box center [621, 76] width 34 height 18
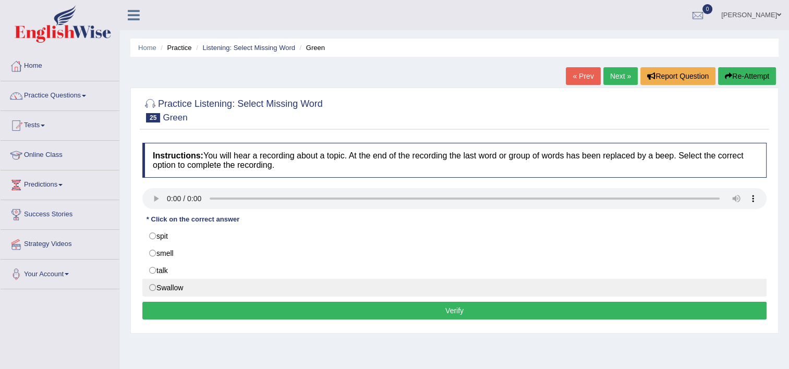
click at [165, 290] on label "Swallow" at bounding box center [454, 288] width 624 height 18
radio input "true"
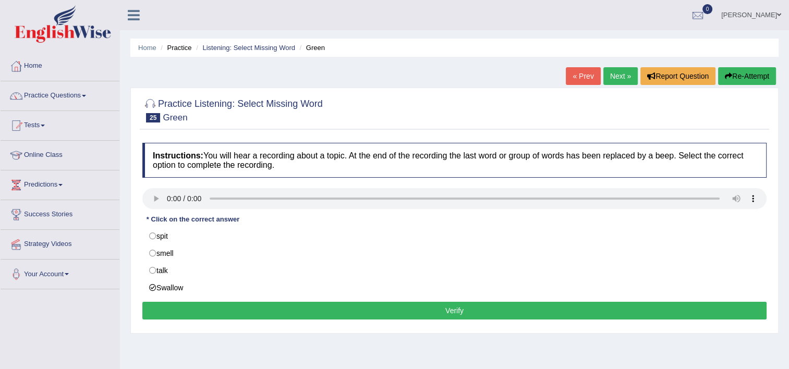
click at [253, 308] on button "Verify" at bounding box center [454, 311] width 624 height 18
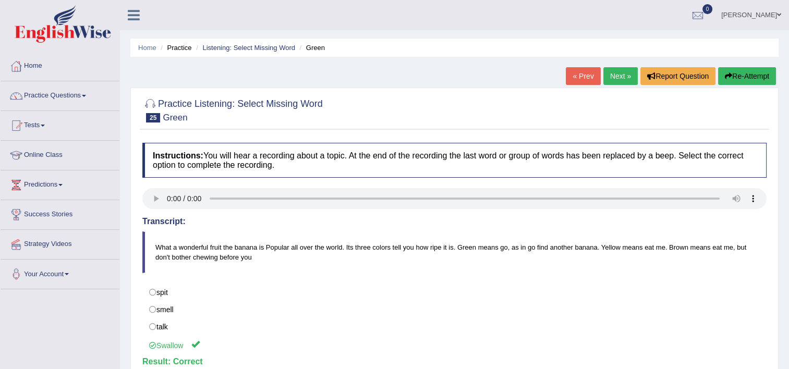
click at [613, 77] on link "Next »" at bounding box center [621, 76] width 34 height 18
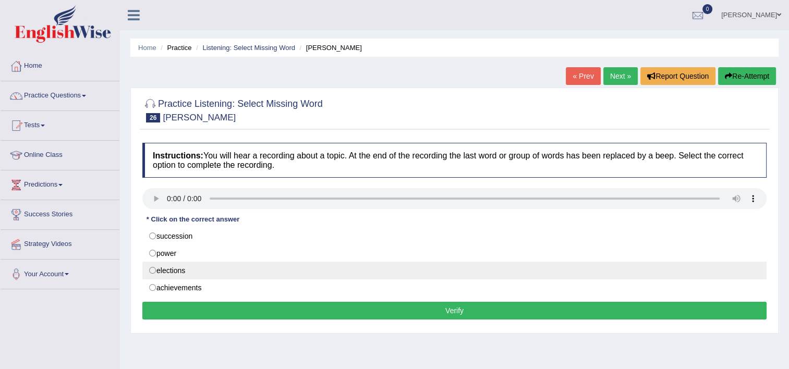
click at [175, 272] on label "elections" at bounding box center [454, 271] width 624 height 18
radio input "true"
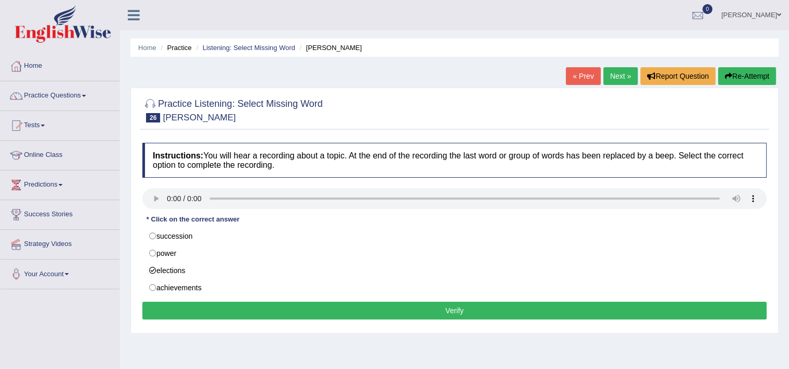
click at [239, 309] on button "Verify" at bounding box center [454, 311] width 624 height 18
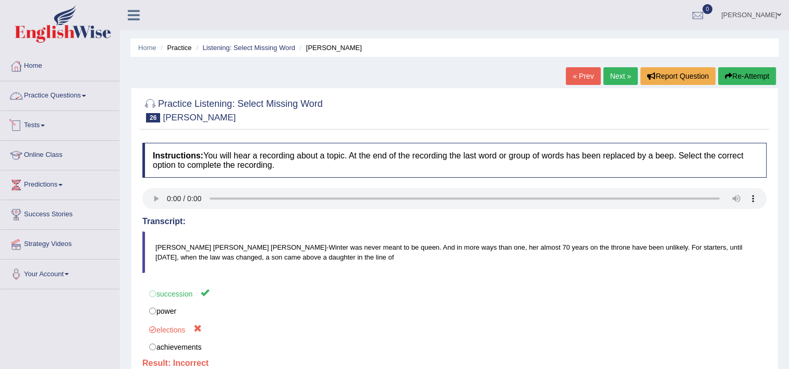
click at [58, 94] on link "Practice Questions" at bounding box center [60, 94] width 119 height 26
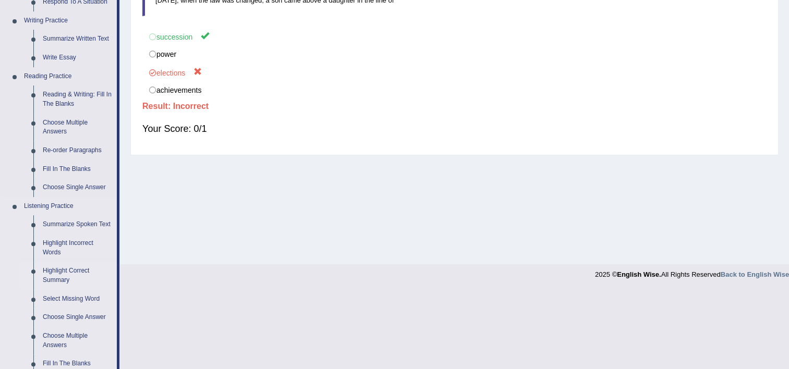
scroll to position [261, 0]
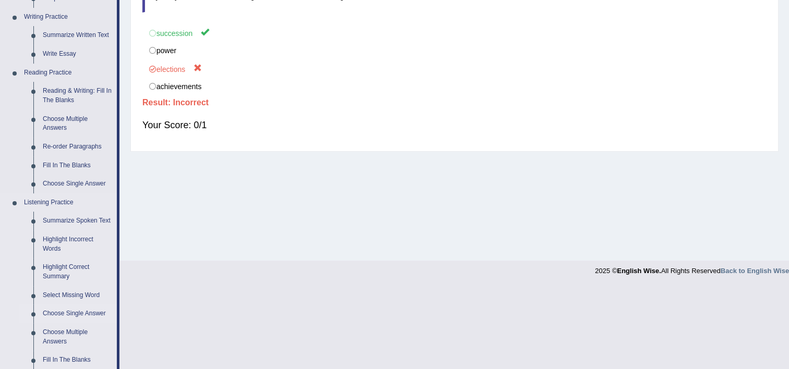
click at [67, 312] on link "Choose Single Answer" at bounding box center [77, 314] width 79 height 19
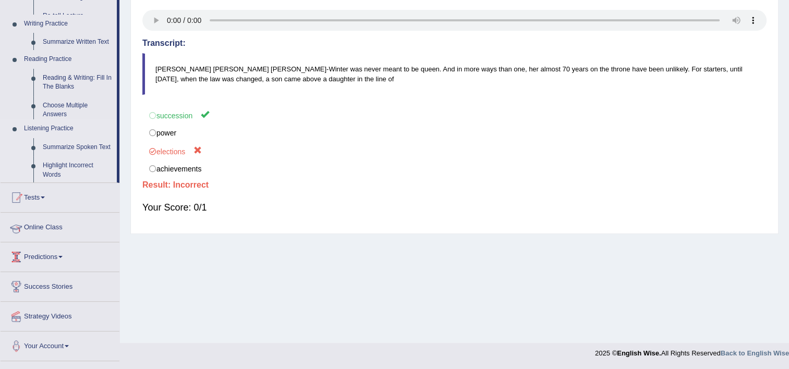
scroll to position [178, 0]
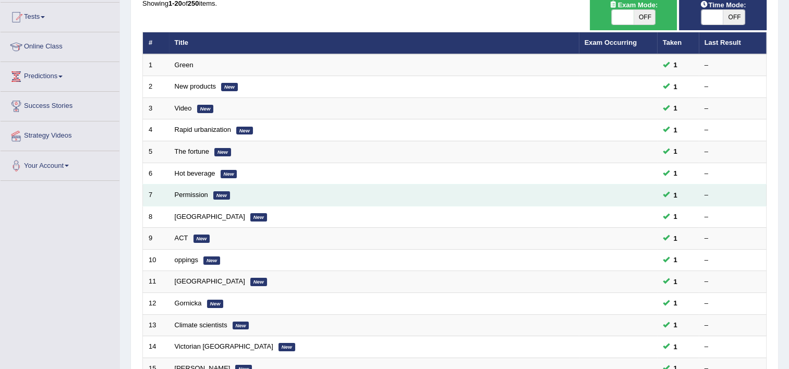
scroll to position [313, 0]
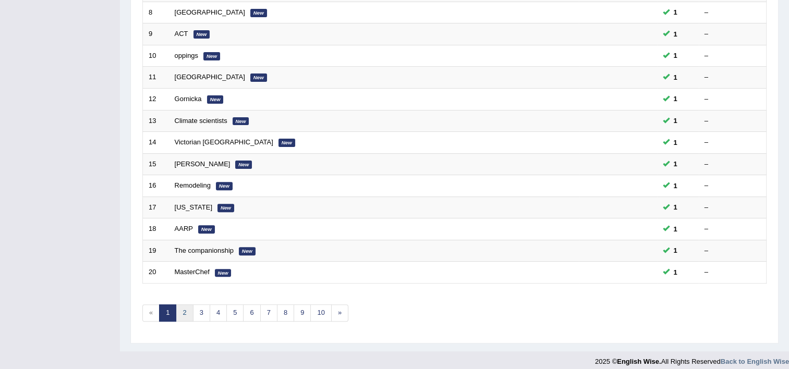
click at [187, 306] on link "2" at bounding box center [184, 313] width 17 height 17
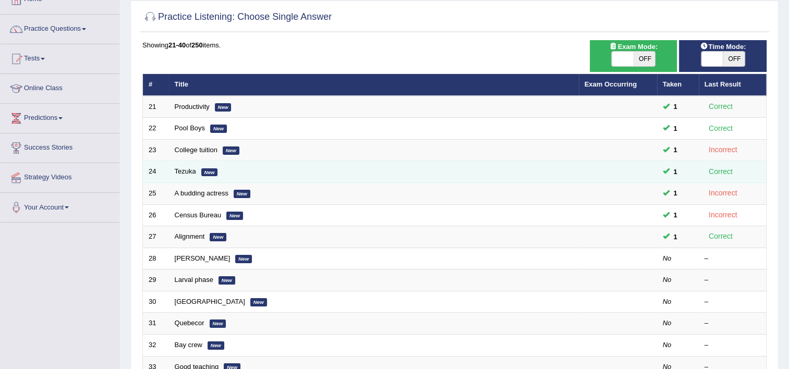
scroll to position [157, 0]
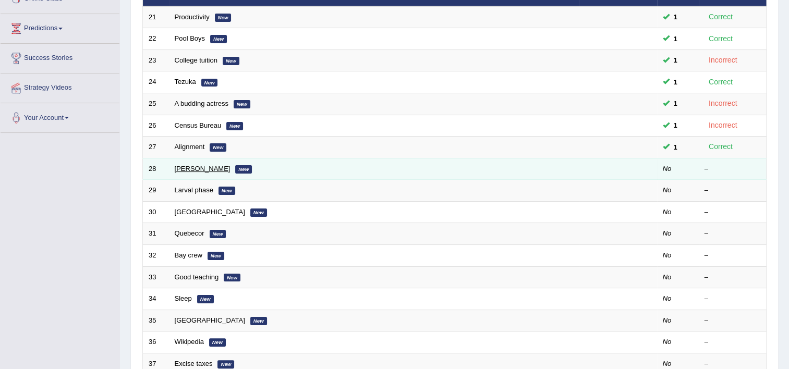
click at [184, 166] on link "[PERSON_NAME]" at bounding box center [203, 169] width 56 height 8
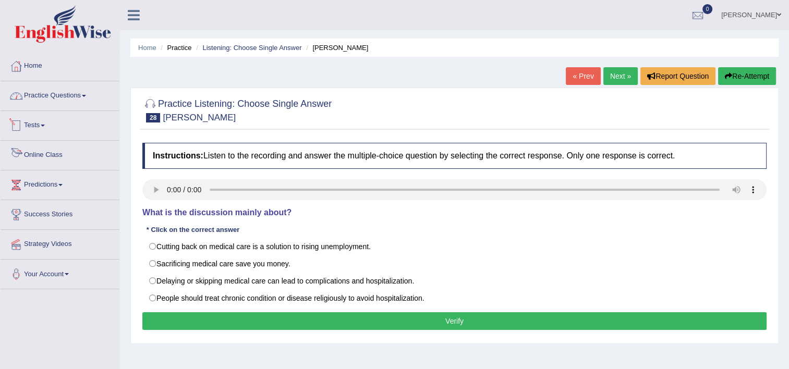
click at [70, 99] on link "Practice Questions" at bounding box center [60, 94] width 119 height 26
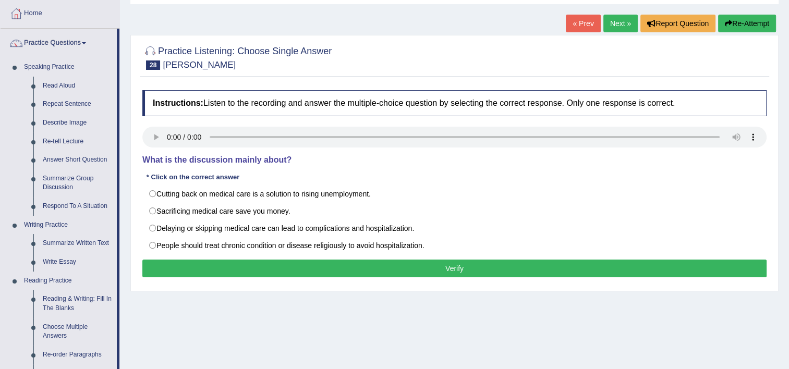
scroll to position [52, 0]
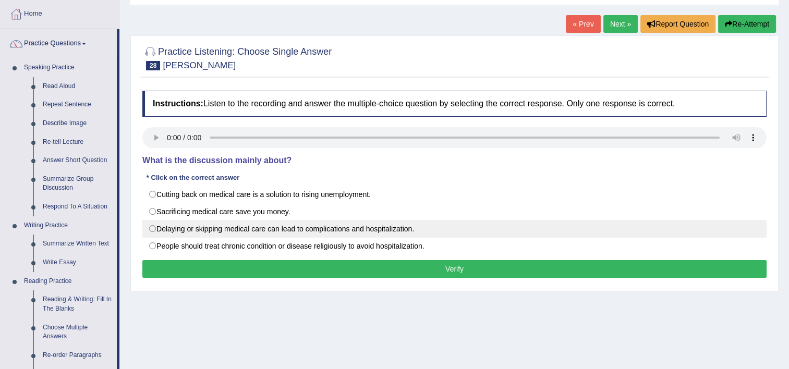
click at [286, 230] on label "Delaying or skipping medical care can lead to complications and hospitalization." at bounding box center [454, 229] width 624 height 18
radio input "true"
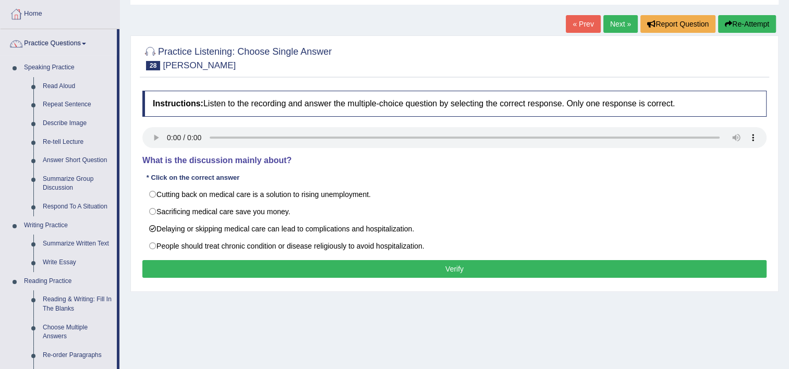
click at [413, 266] on button "Verify" at bounding box center [454, 269] width 624 height 18
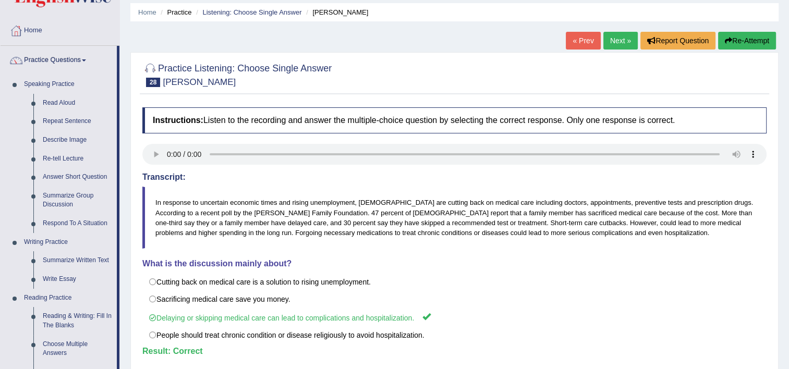
scroll to position [0, 0]
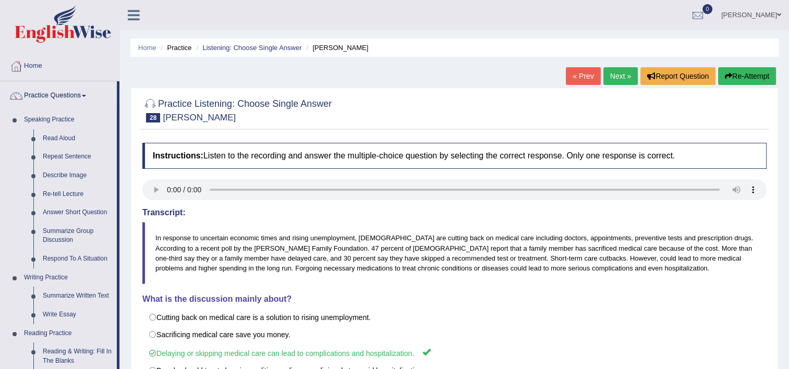
click at [629, 70] on link "Next »" at bounding box center [621, 76] width 34 height 18
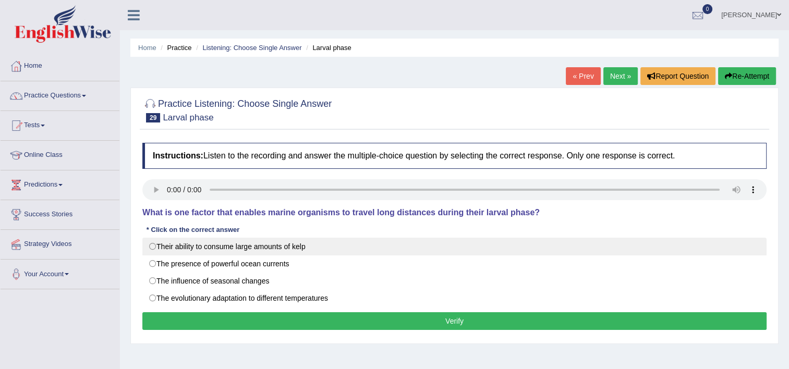
scroll to position [52, 0]
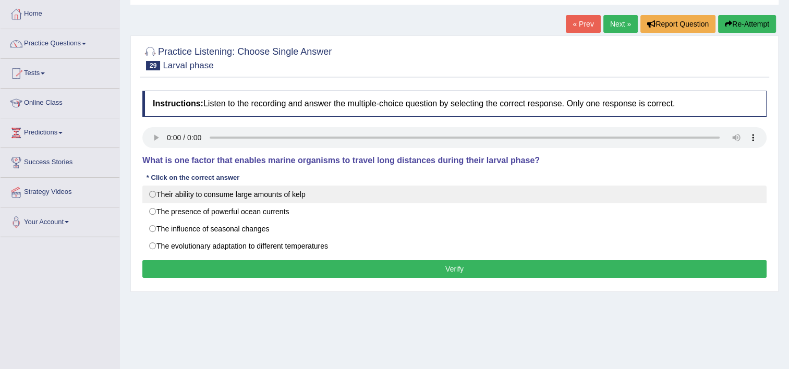
click at [266, 194] on label "Their ability to consume large amounts of kelp" at bounding box center [454, 195] width 624 height 18
radio input "true"
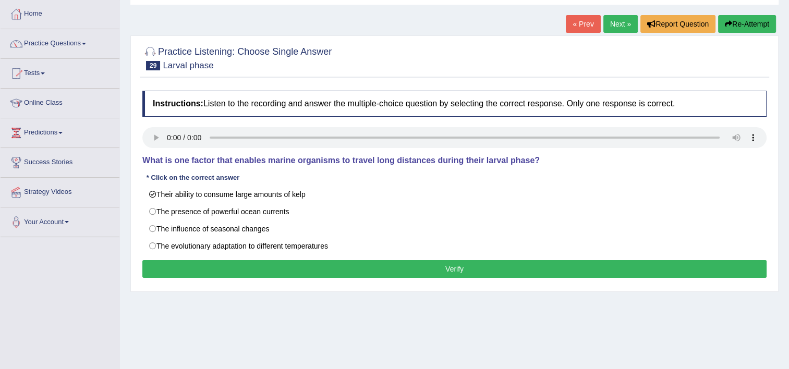
click at [315, 270] on button "Verify" at bounding box center [454, 269] width 624 height 18
